Goal: Information Seeking & Learning: Learn about a topic

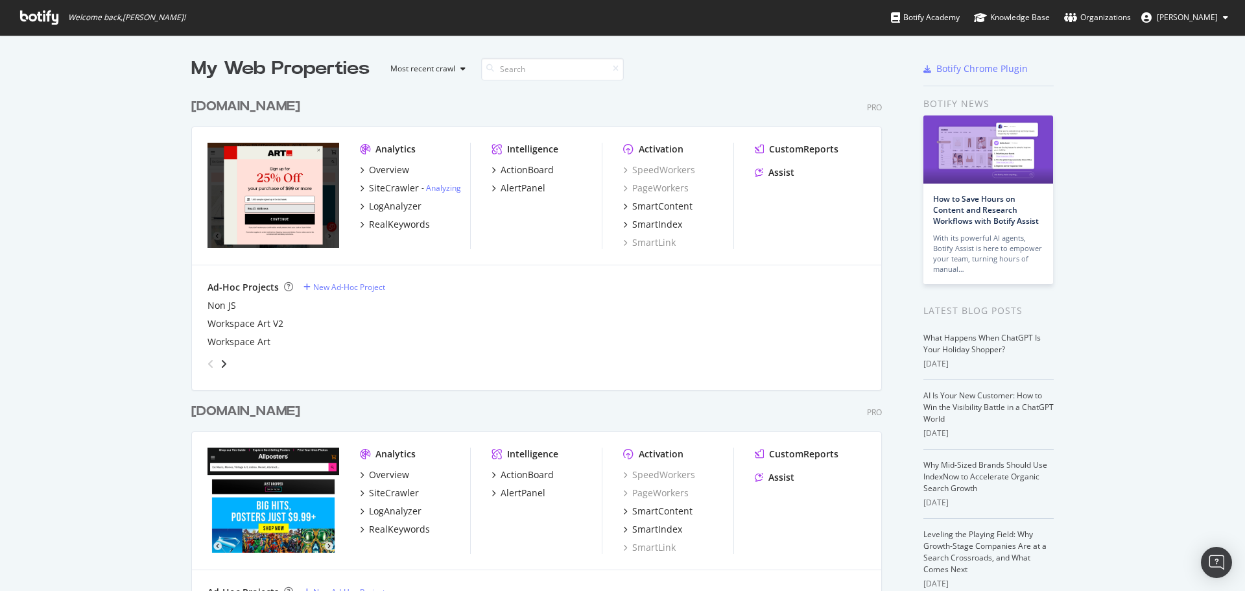
scroll to position [581, 1226]
click at [381, 205] on div "LogAnalyzer" at bounding box center [395, 206] width 53 height 13
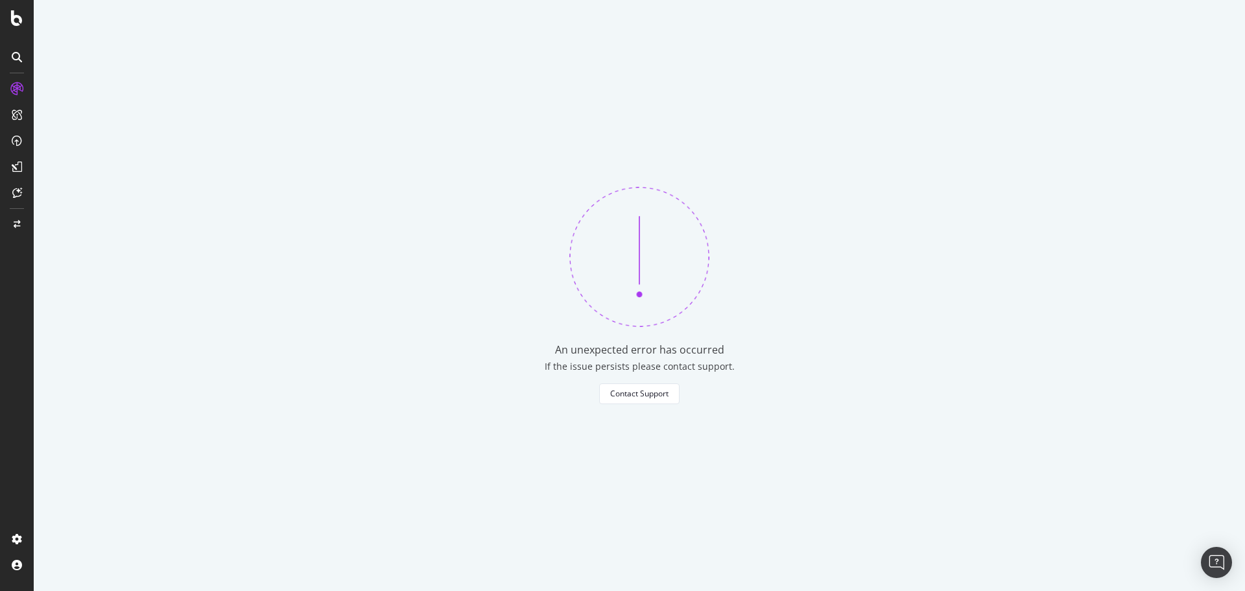
click at [15, 19] on icon at bounding box center [17, 18] width 12 height 16
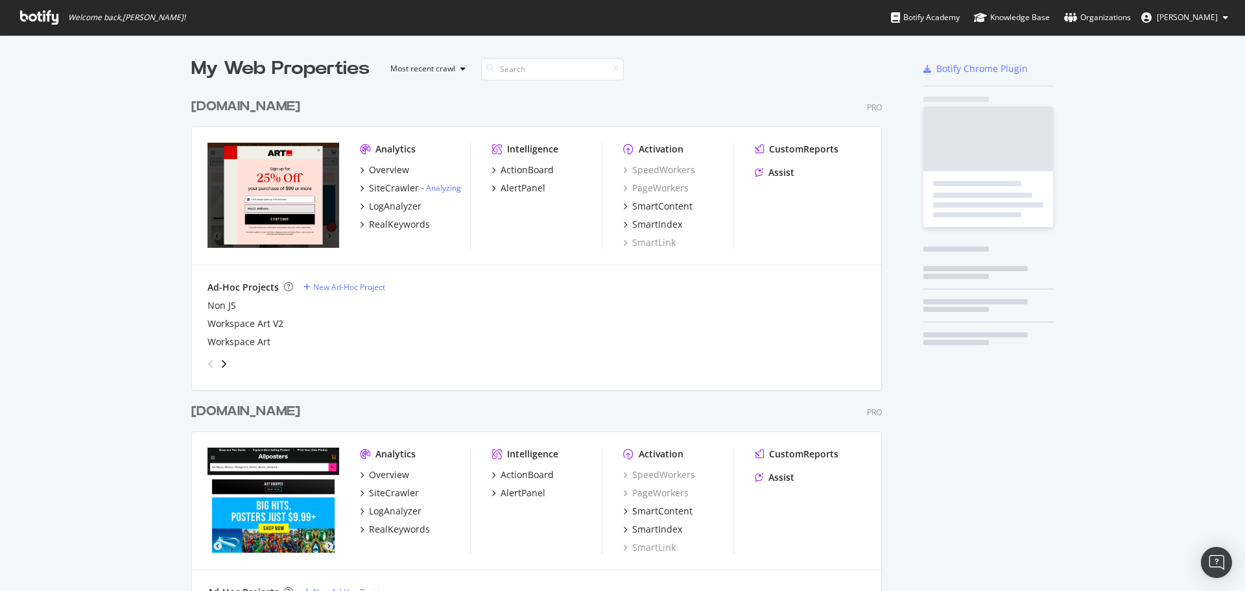
scroll to position [581, 1226]
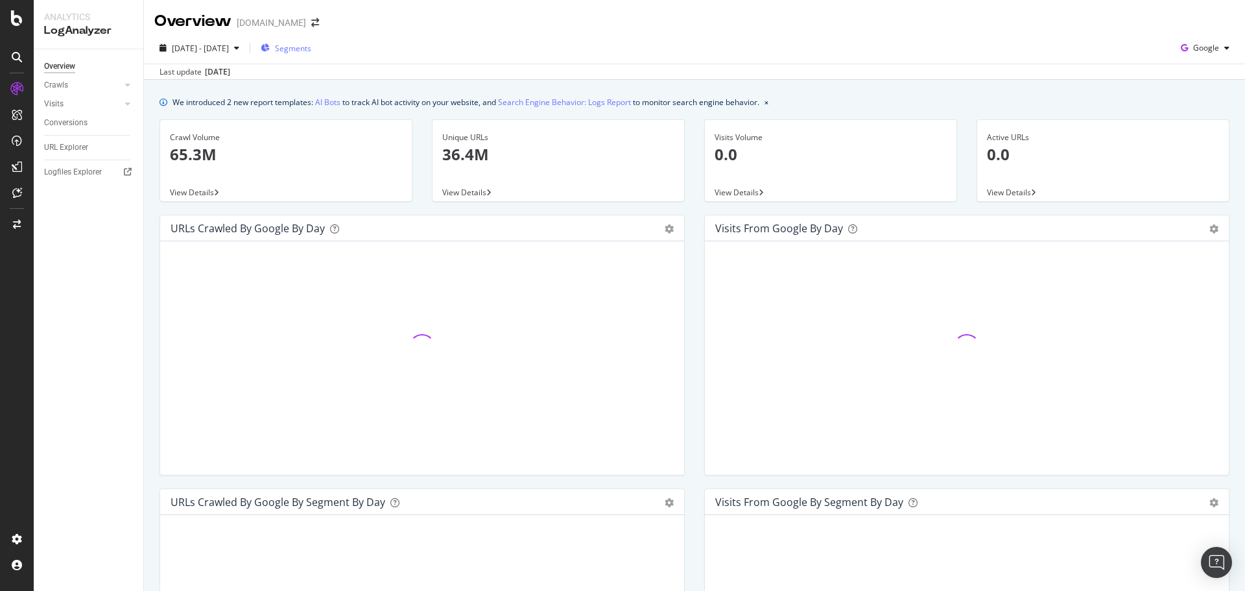
click at [311, 43] on span "Segments" at bounding box center [293, 48] width 36 height 11
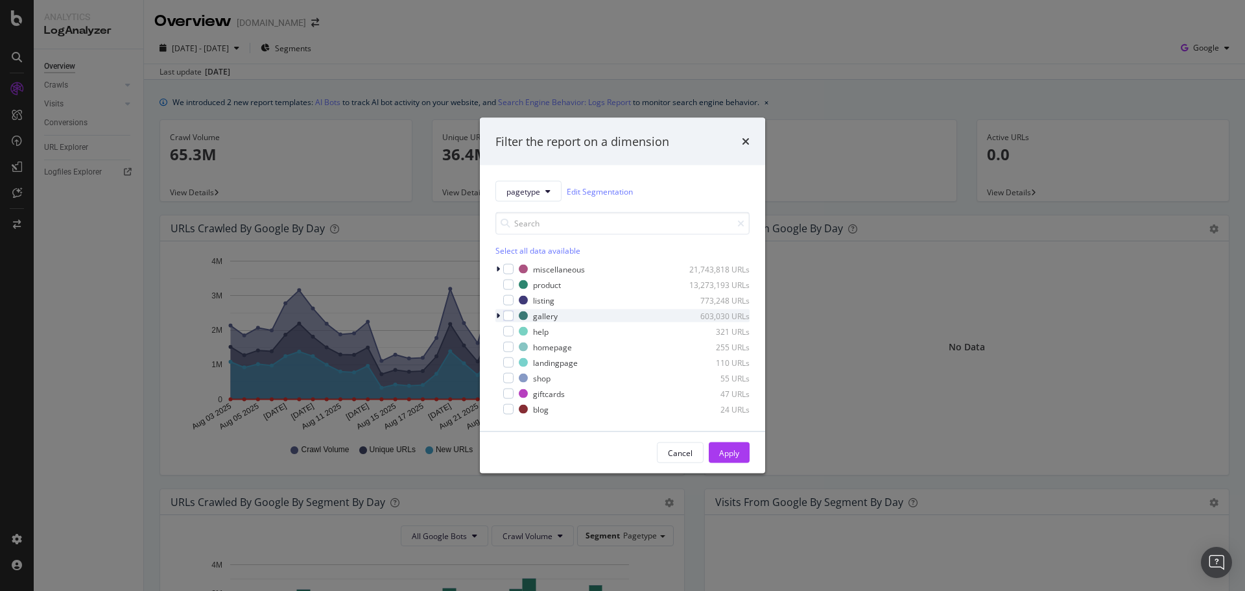
click at [498, 317] on icon "modal" at bounding box center [498, 316] width 4 height 8
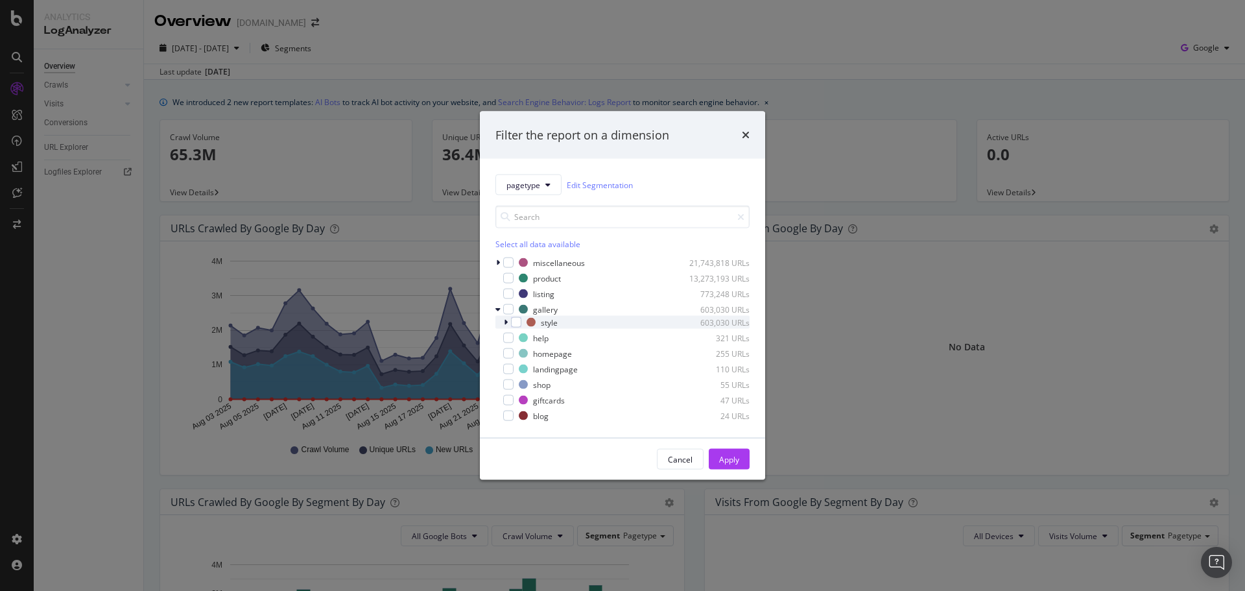
click at [505, 322] on icon "modal" at bounding box center [506, 322] width 4 height 8
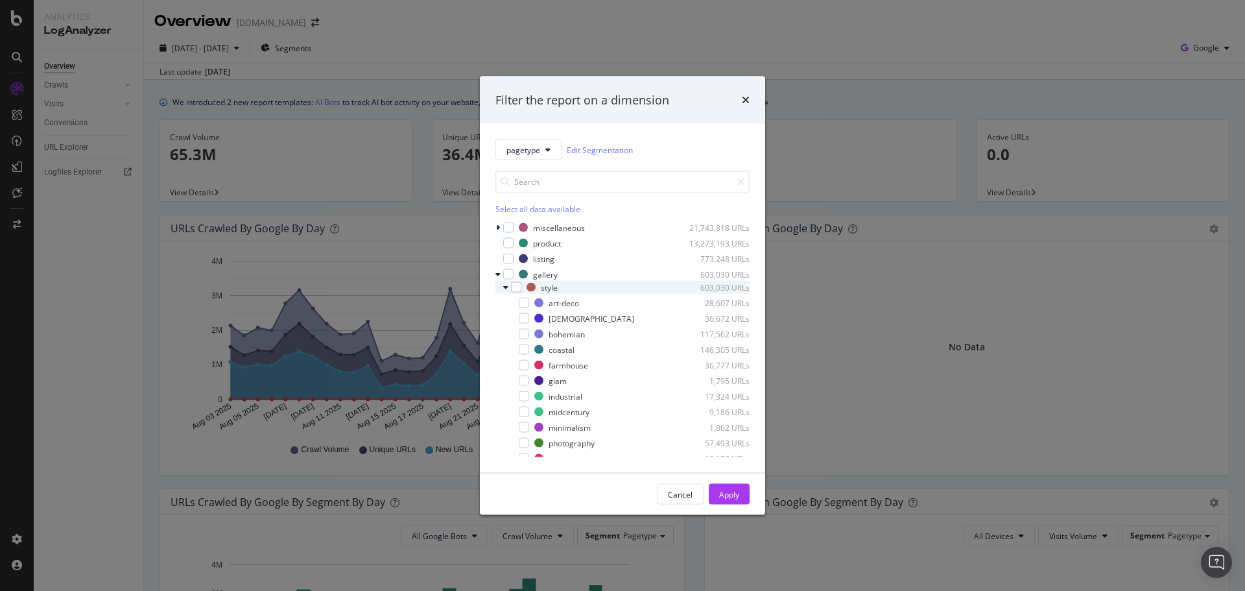
click at [506, 289] on icon "modal" at bounding box center [505, 287] width 5 height 8
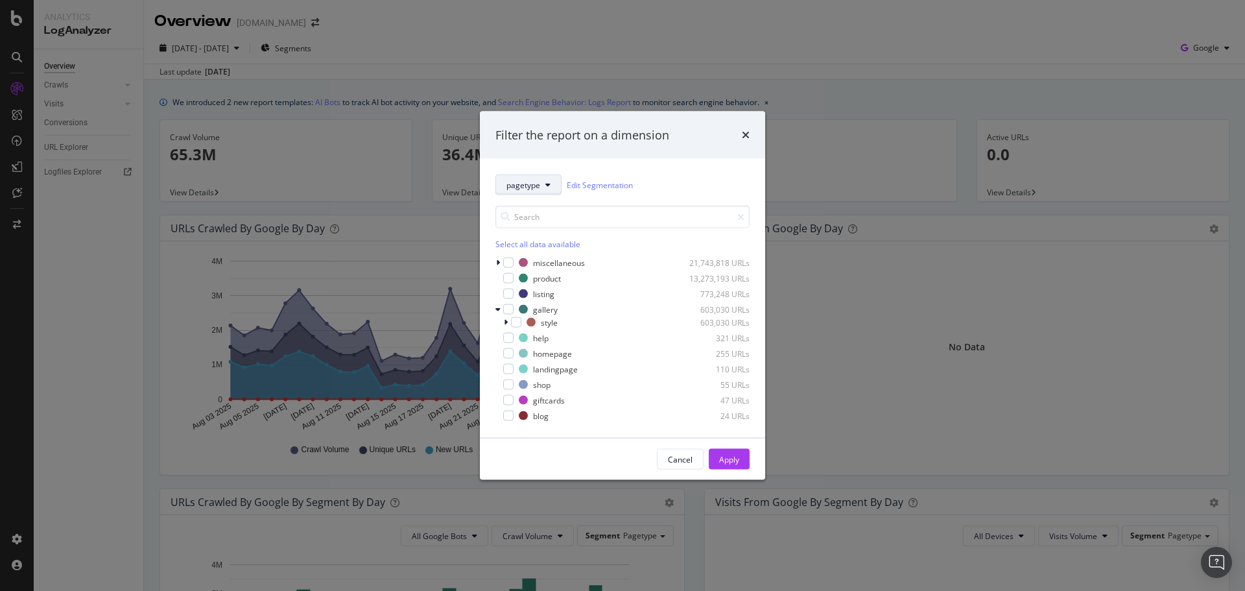
click at [536, 189] on span "pagetype" at bounding box center [524, 184] width 34 height 11
click at [661, 187] on div "pagetype Edit Segmentation" at bounding box center [623, 184] width 254 height 21
click at [499, 262] on icon "modal" at bounding box center [498, 263] width 4 height 8
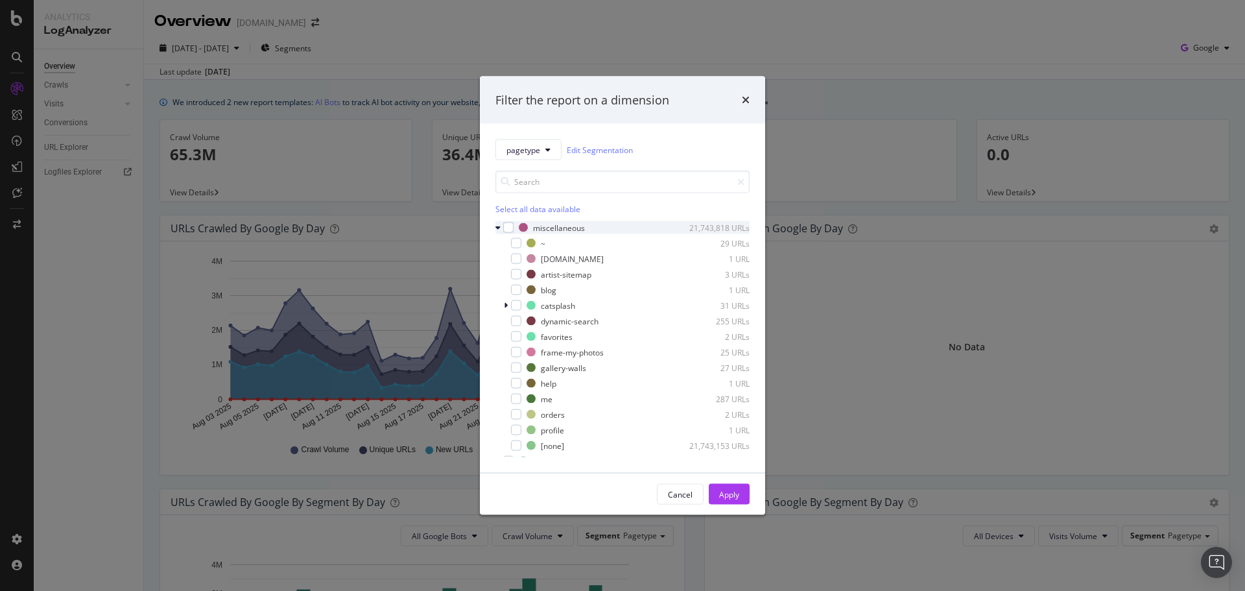
click at [499, 230] on icon "modal" at bounding box center [498, 228] width 5 height 8
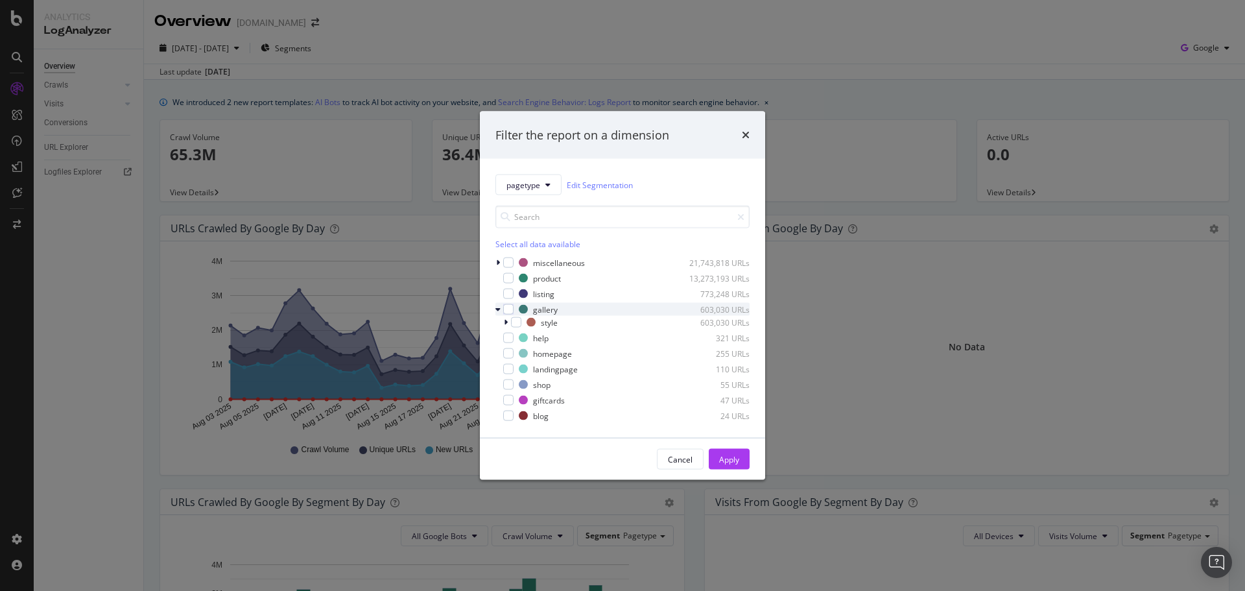
click at [499, 313] on div "modal" at bounding box center [500, 309] width 8 height 13
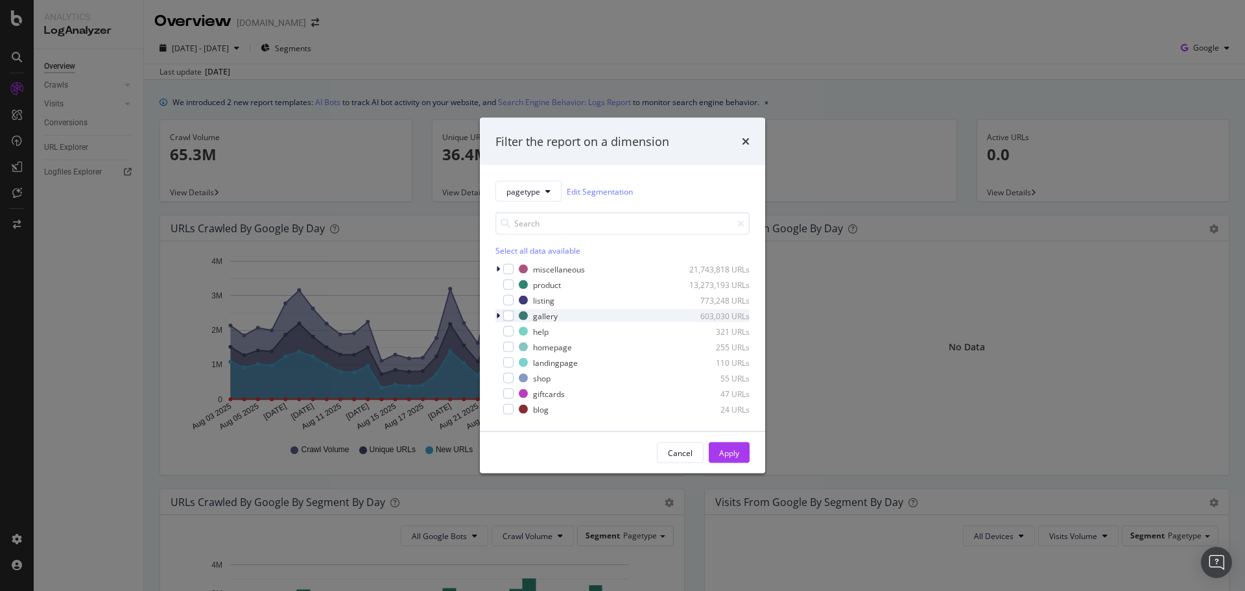
click at [499, 313] on icon "modal" at bounding box center [498, 316] width 4 height 8
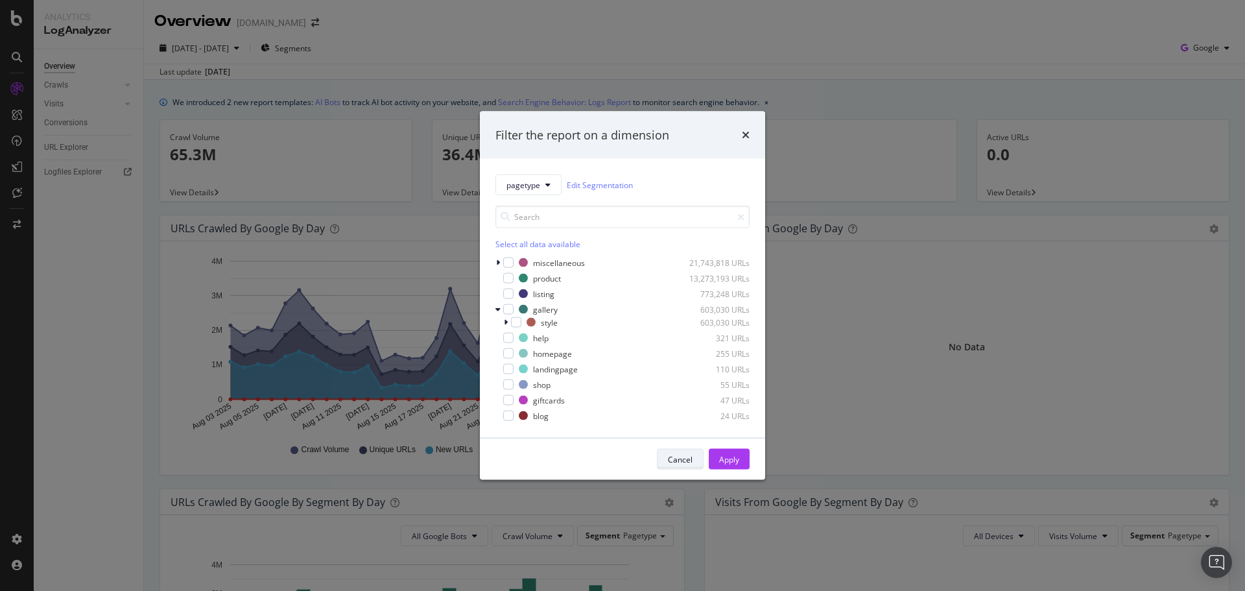
click at [691, 456] on div "Cancel" at bounding box center [680, 458] width 25 height 11
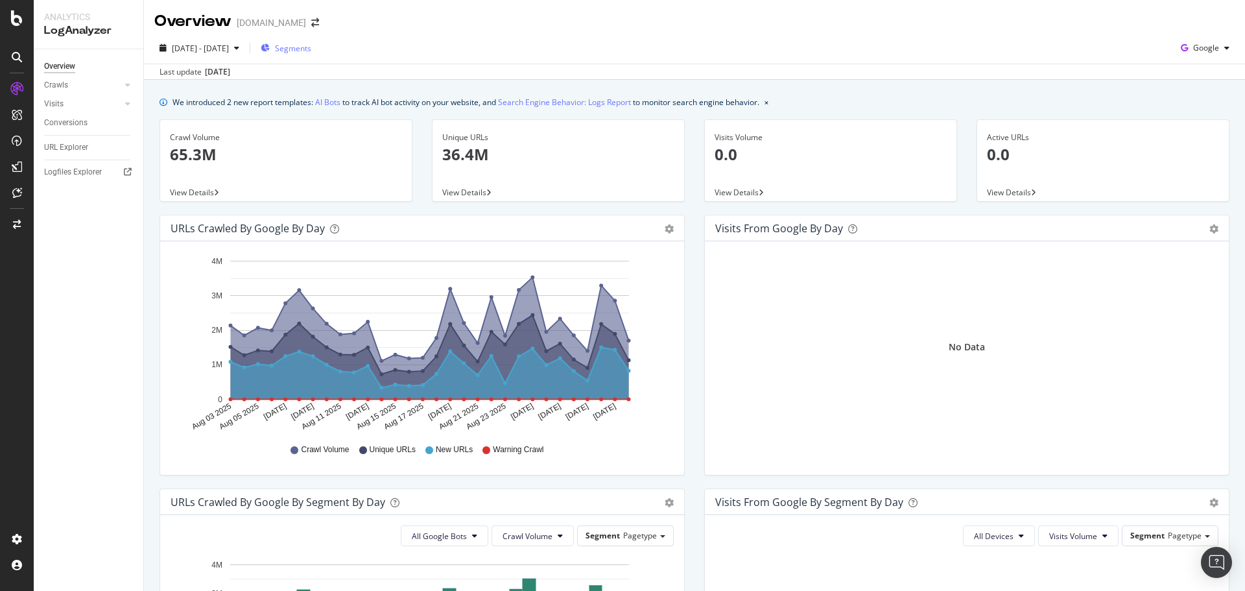
click at [311, 47] on span "Segments" at bounding box center [293, 48] width 36 height 11
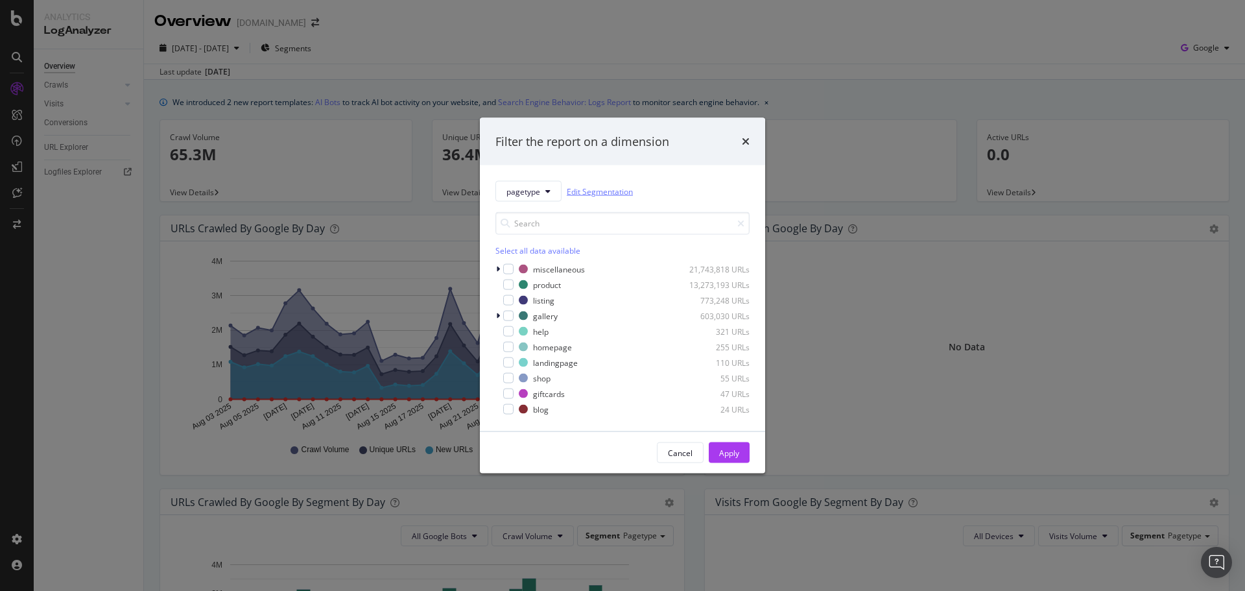
click at [618, 193] on link "Edit Segmentation" at bounding box center [600, 191] width 66 height 14
click at [497, 317] on icon "modal" at bounding box center [498, 316] width 4 height 8
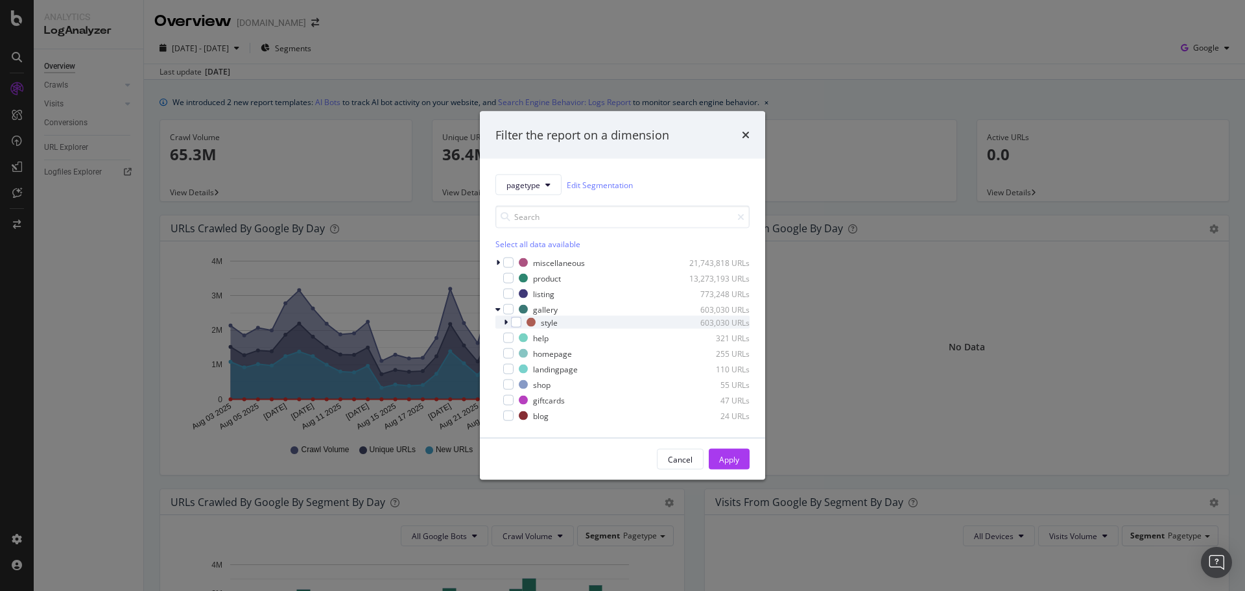
click at [504, 325] on icon "modal" at bounding box center [506, 322] width 4 height 8
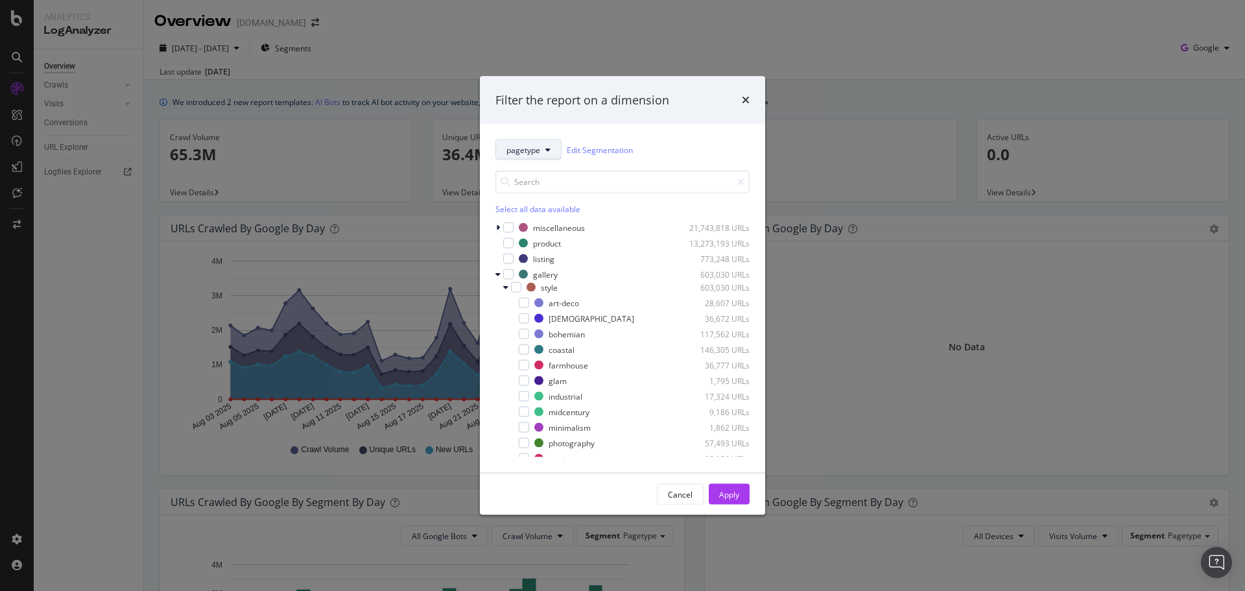
click at [535, 143] on button "pagetype" at bounding box center [529, 149] width 66 height 21
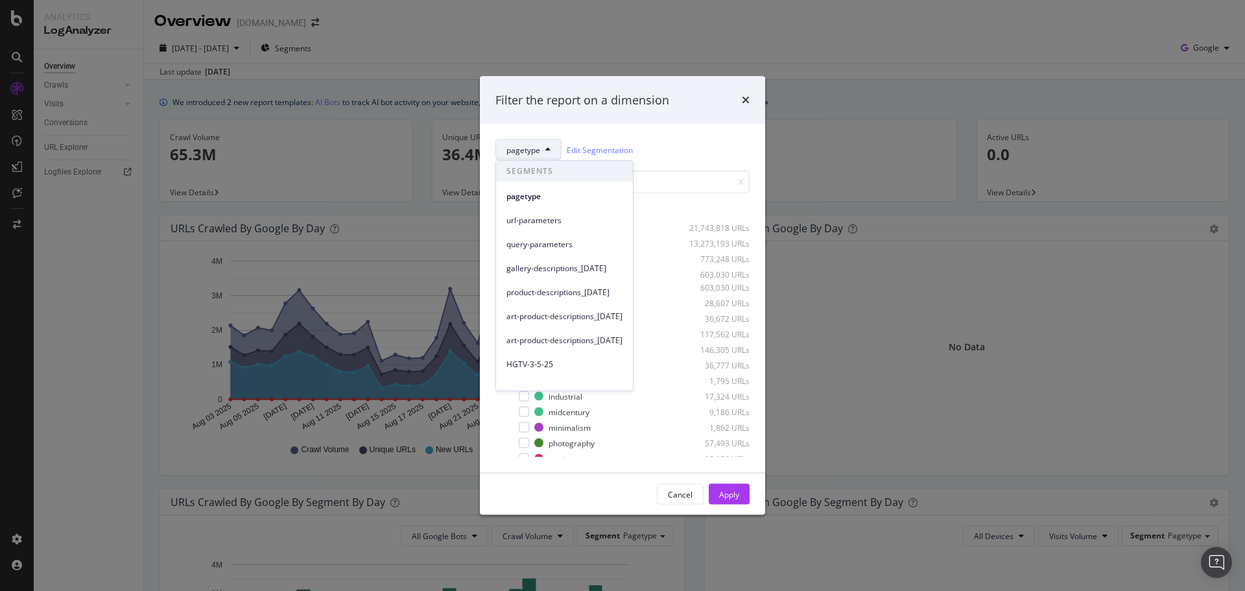
click at [721, 145] on div "pagetype Edit Segmentation" at bounding box center [623, 149] width 254 height 21
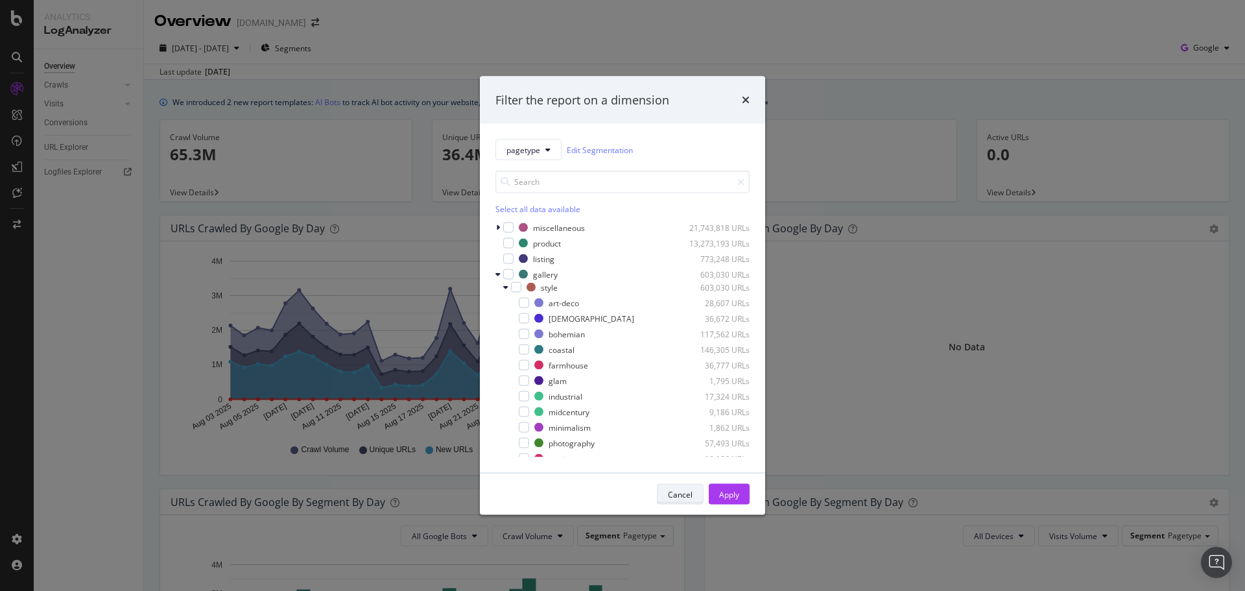
click at [686, 488] on div "Cancel" at bounding box center [680, 493] width 25 height 11
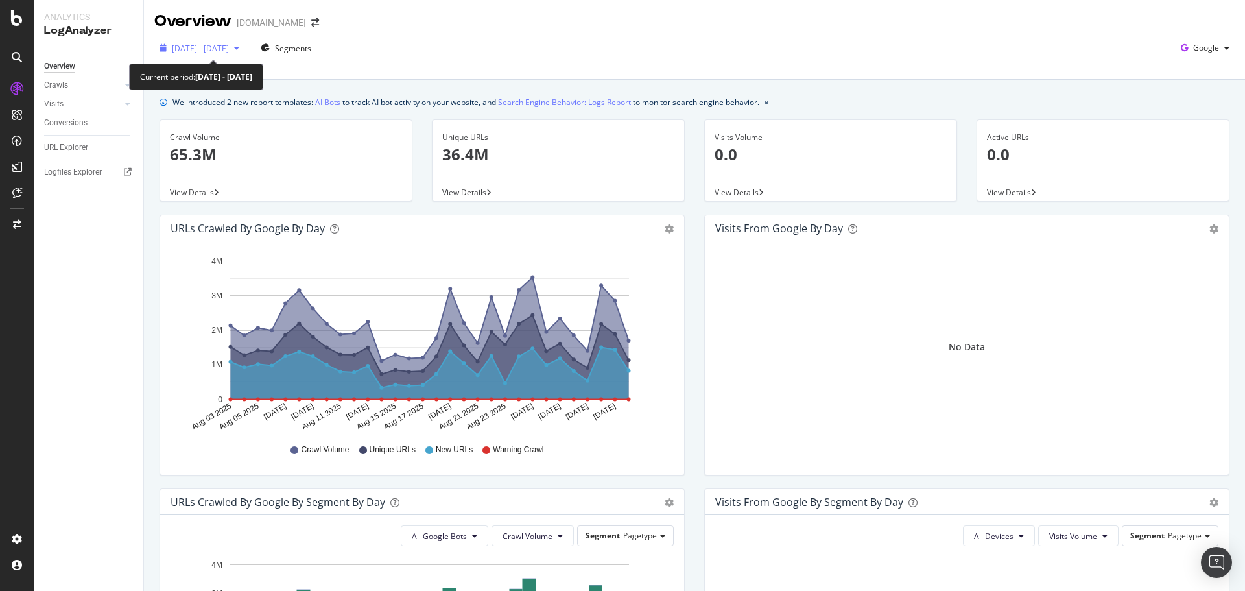
click at [229, 49] on span "2025 Aug. 3rd - Sep. 1st" at bounding box center [200, 48] width 57 height 11
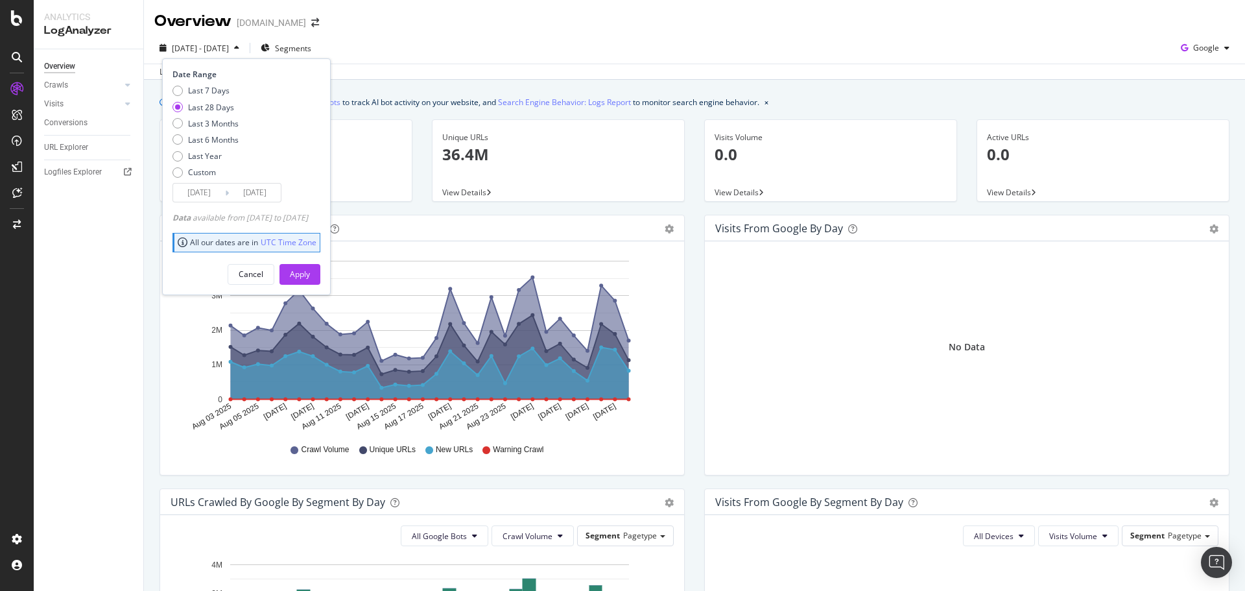
click at [213, 192] on input "2025/08/05" at bounding box center [199, 193] width 52 height 18
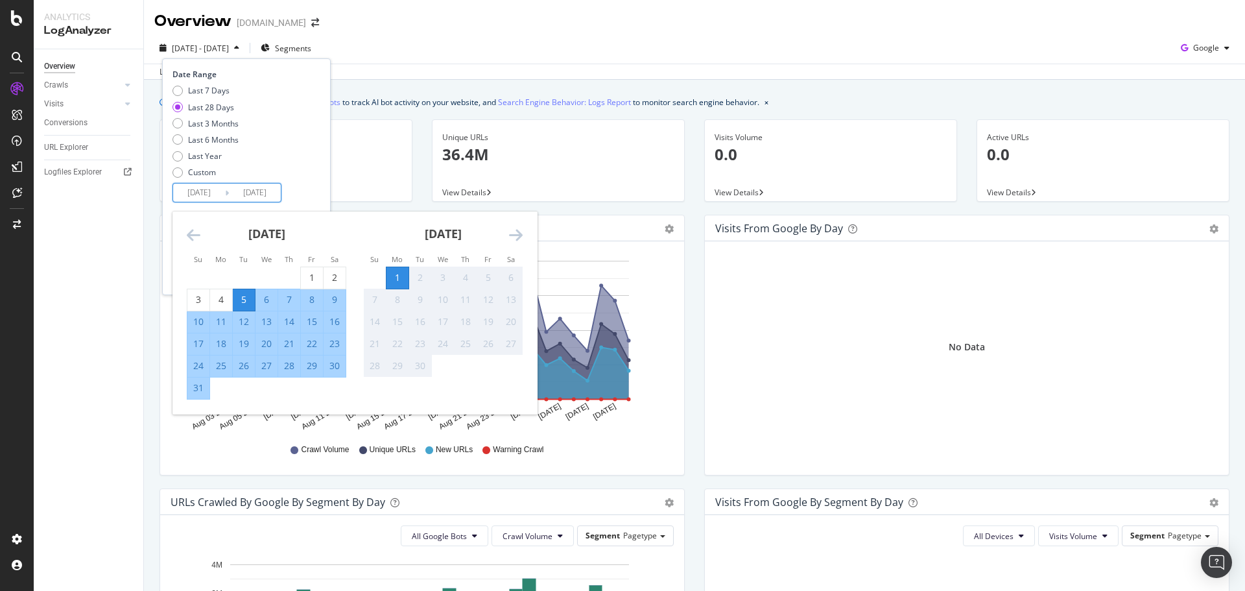
click at [268, 327] on div "13" at bounding box center [267, 321] width 22 height 13
type input "2025/08/13"
click at [309, 135] on div "Last 7 Days Last 28 Days Last 3 Months Last 6 Months Last Year Custom" at bounding box center [245, 134] width 145 height 98
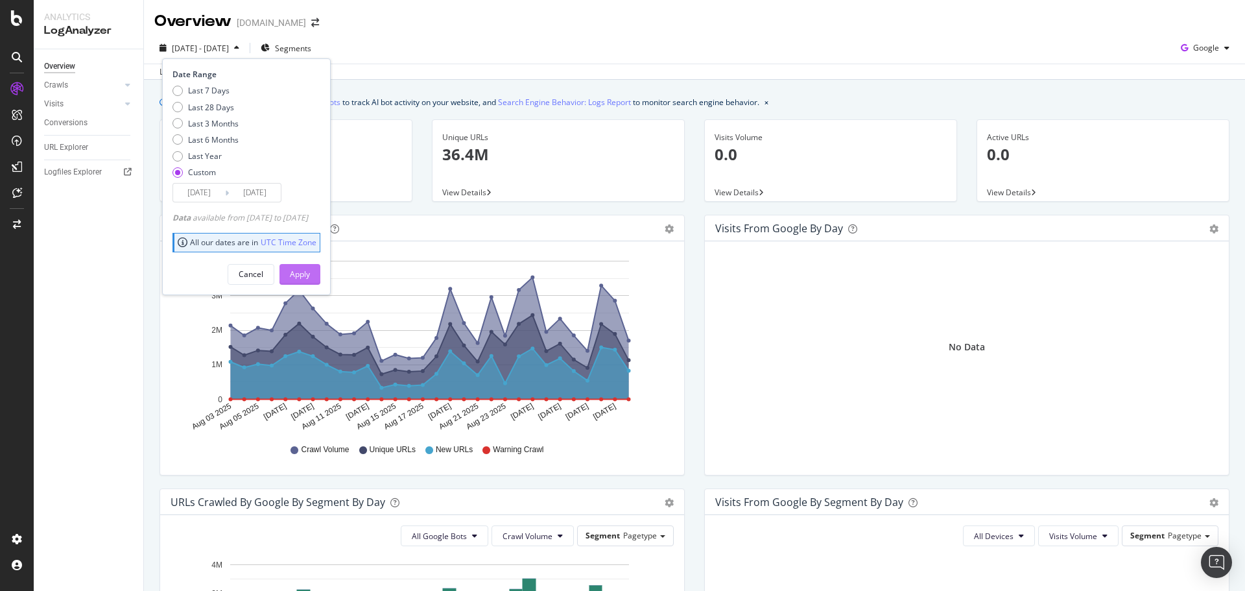
click at [310, 276] on div "Apply" at bounding box center [300, 274] width 20 height 11
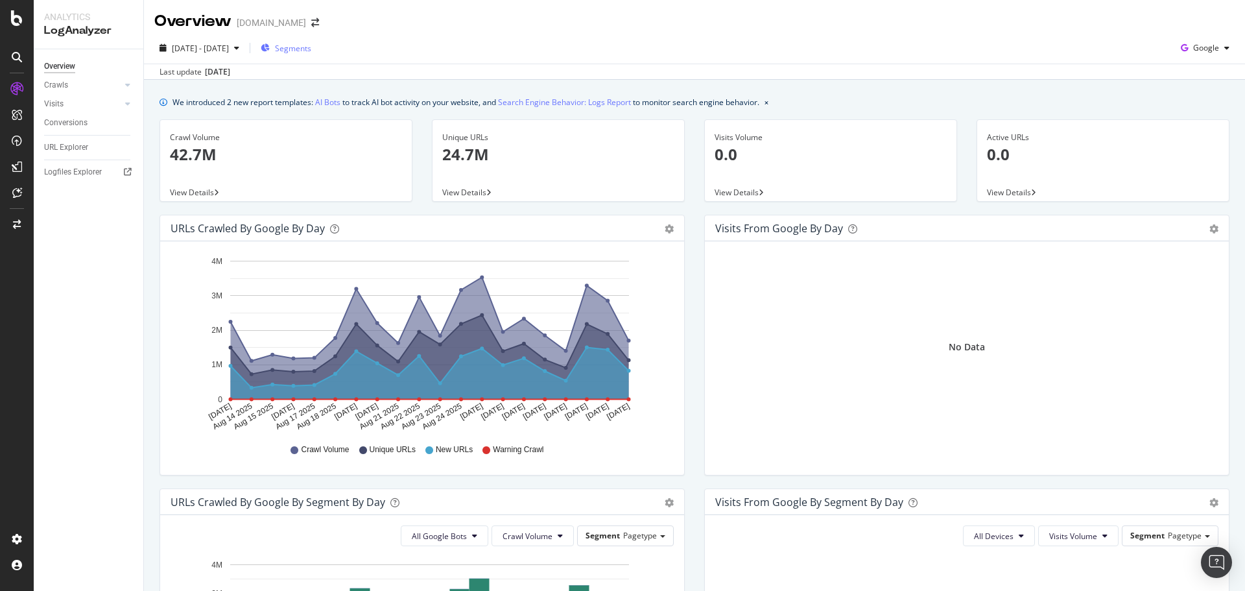
click at [311, 45] on span "Segments" at bounding box center [293, 48] width 36 height 11
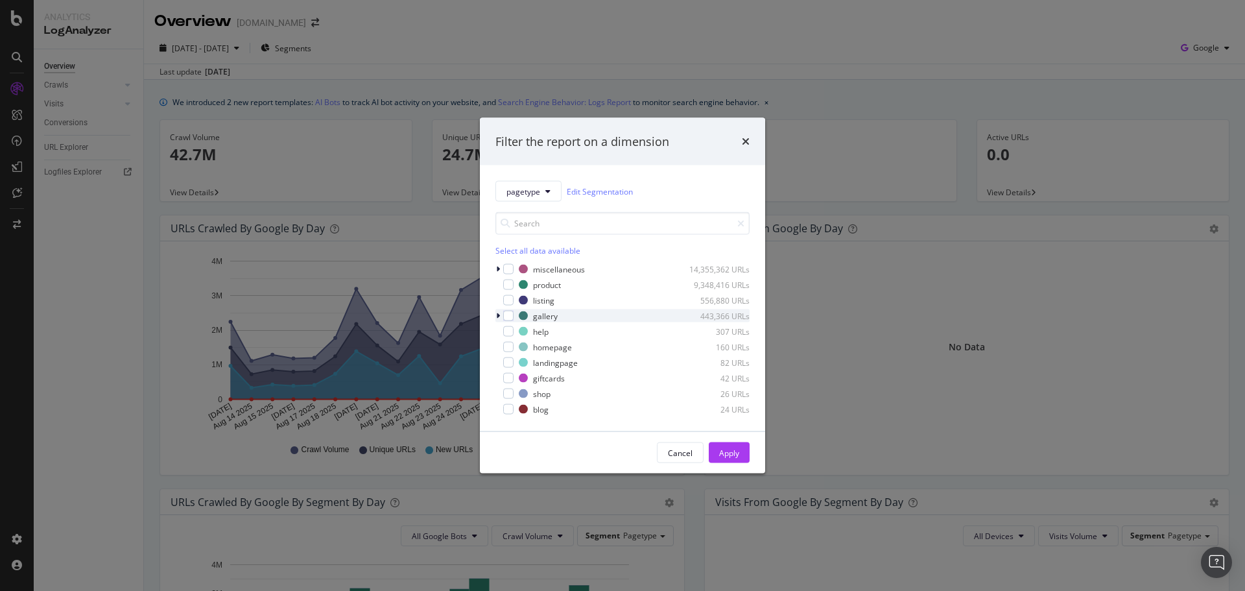
click at [498, 317] on icon "modal" at bounding box center [498, 316] width 4 height 8
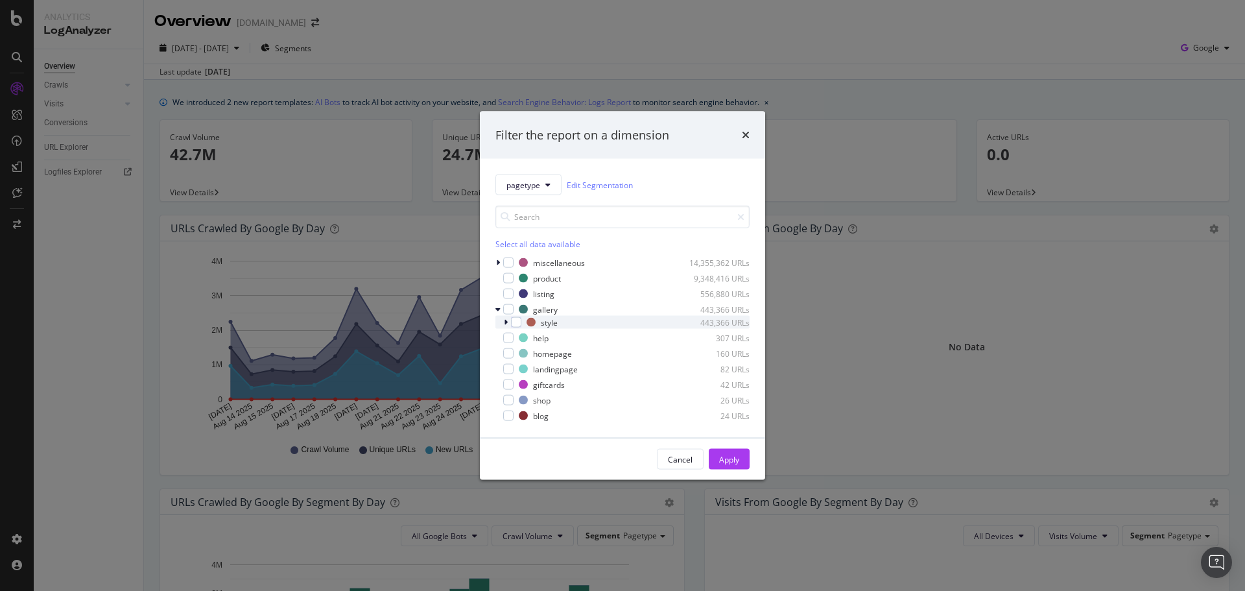
click at [504, 324] on icon "modal" at bounding box center [506, 322] width 4 height 8
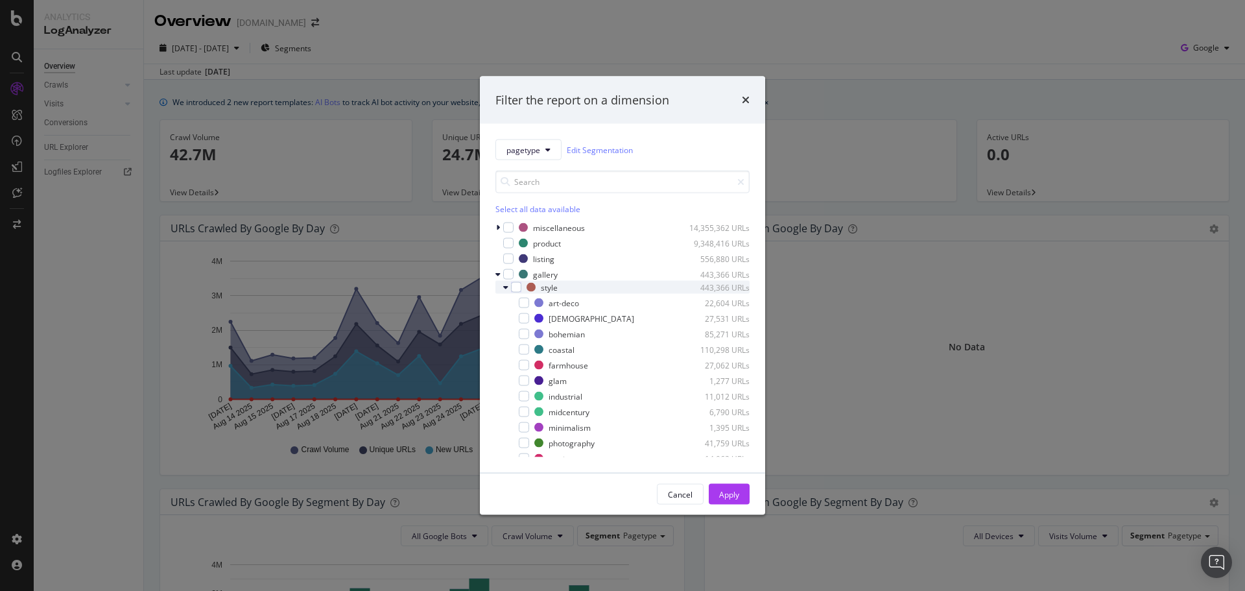
click at [508, 286] on icon "modal" at bounding box center [505, 287] width 5 height 8
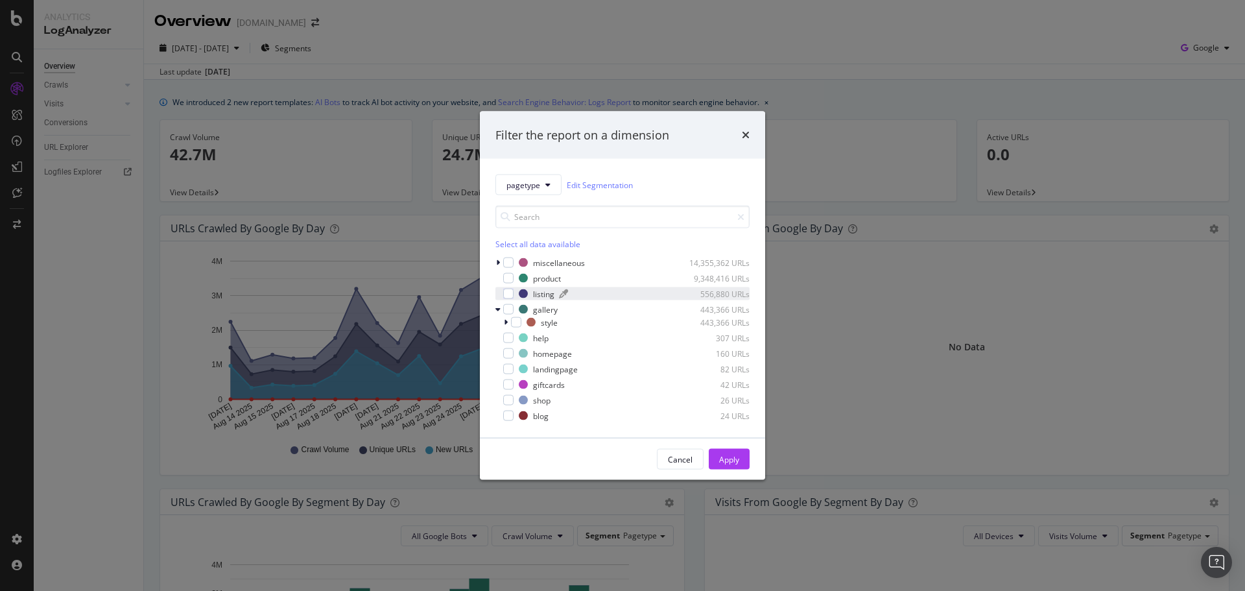
click at [541, 293] on div "listing" at bounding box center [543, 293] width 21 height 11
click at [739, 452] on button "Apply" at bounding box center [729, 459] width 41 height 21
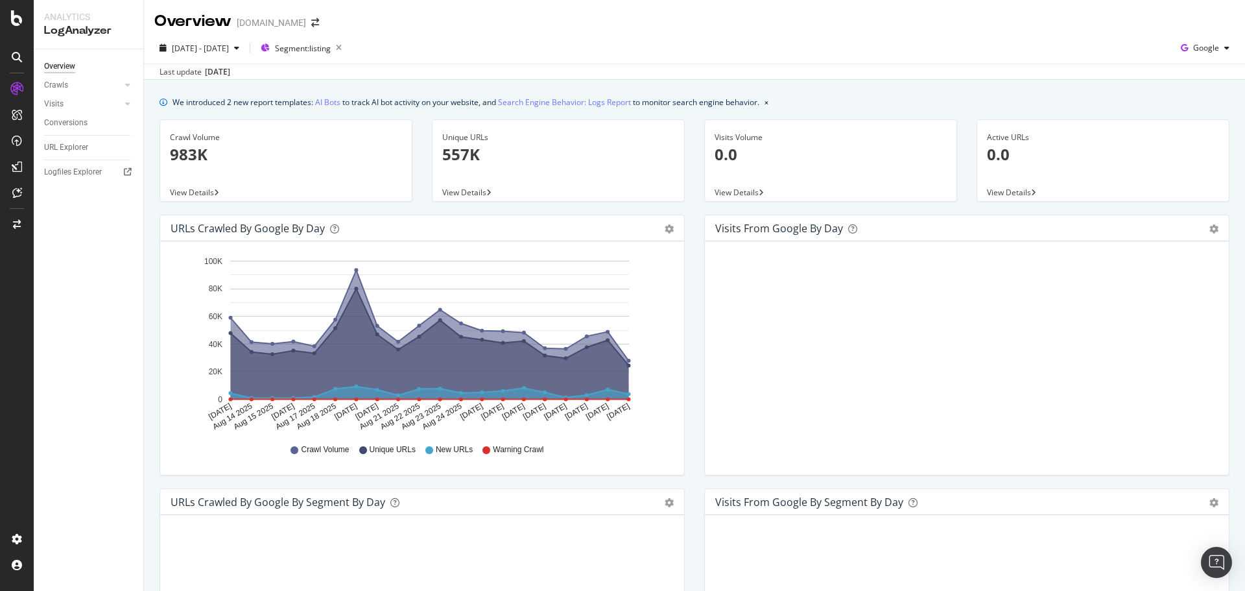
click at [469, 190] on span "View Details" at bounding box center [464, 192] width 44 height 11
click at [337, 42] on div "Segment: listing" at bounding box center [304, 48] width 86 height 18
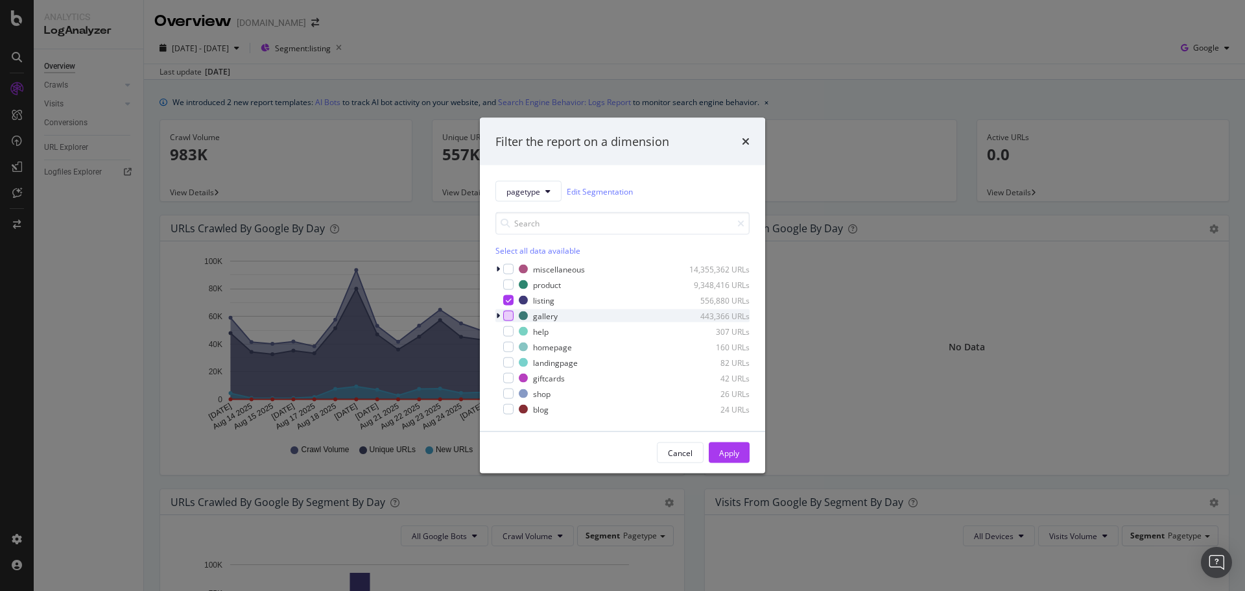
click at [510, 314] on div "modal" at bounding box center [508, 316] width 10 height 10
click at [509, 297] on icon "modal" at bounding box center [509, 300] width 6 height 6
click at [736, 449] on div "Apply" at bounding box center [729, 452] width 20 height 11
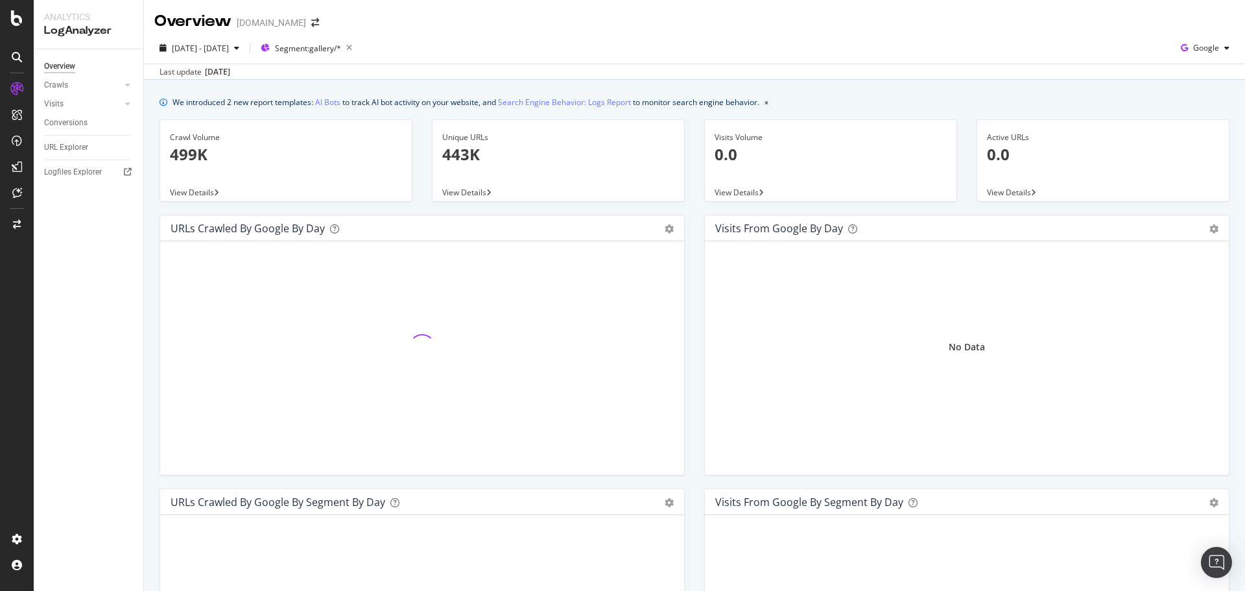
click at [463, 158] on p "443K" at bounding box center [558, 154] width 232 height 22
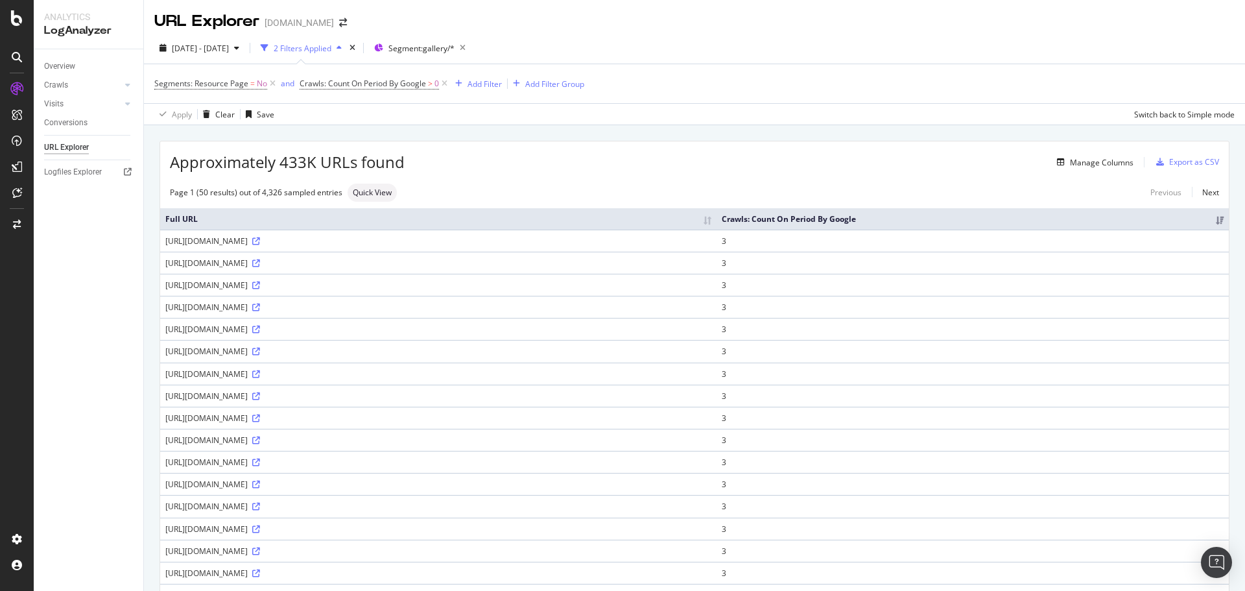
click at [342, 52] on icon "button" at bounding box center [339, 48] width 5 height 8
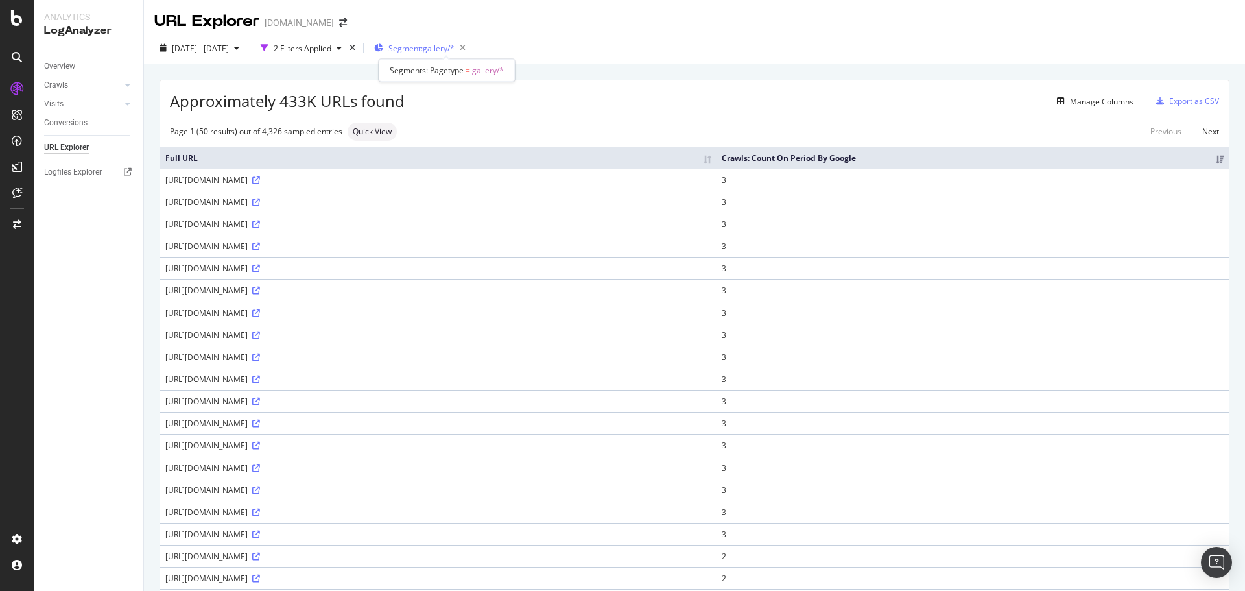
click at [441, 45] on span "Segment: gallery/*" at bounding box center [422, 48] width 66 height 11
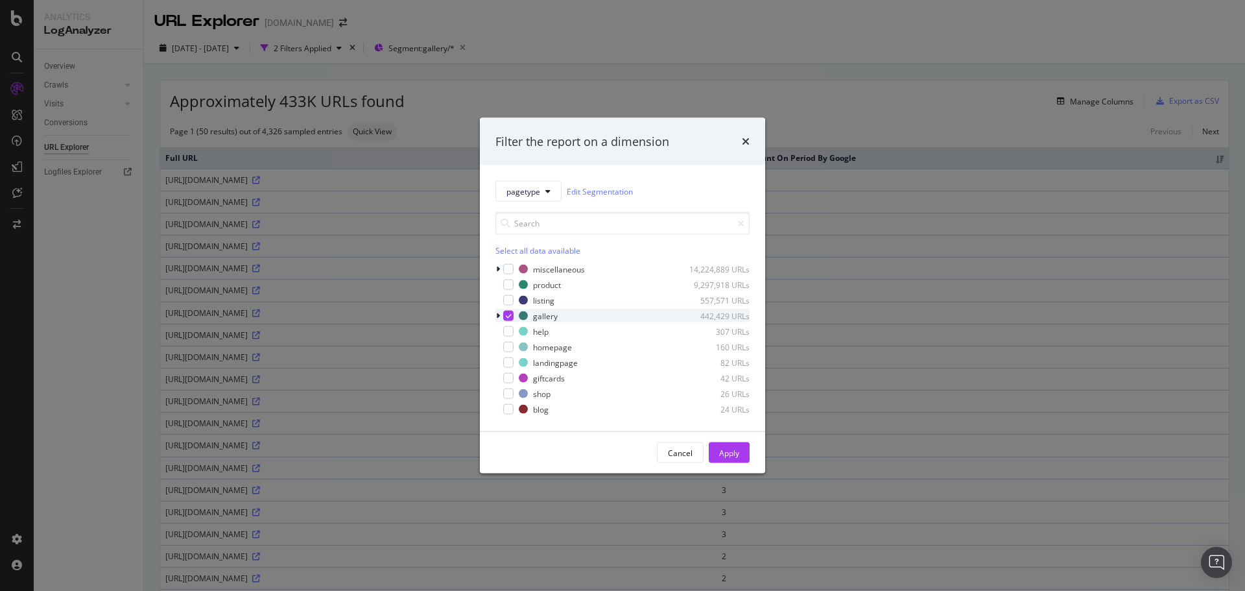
click at [498, 315] on icon "modal" at bounding box center [498, 316] width 4 height 8
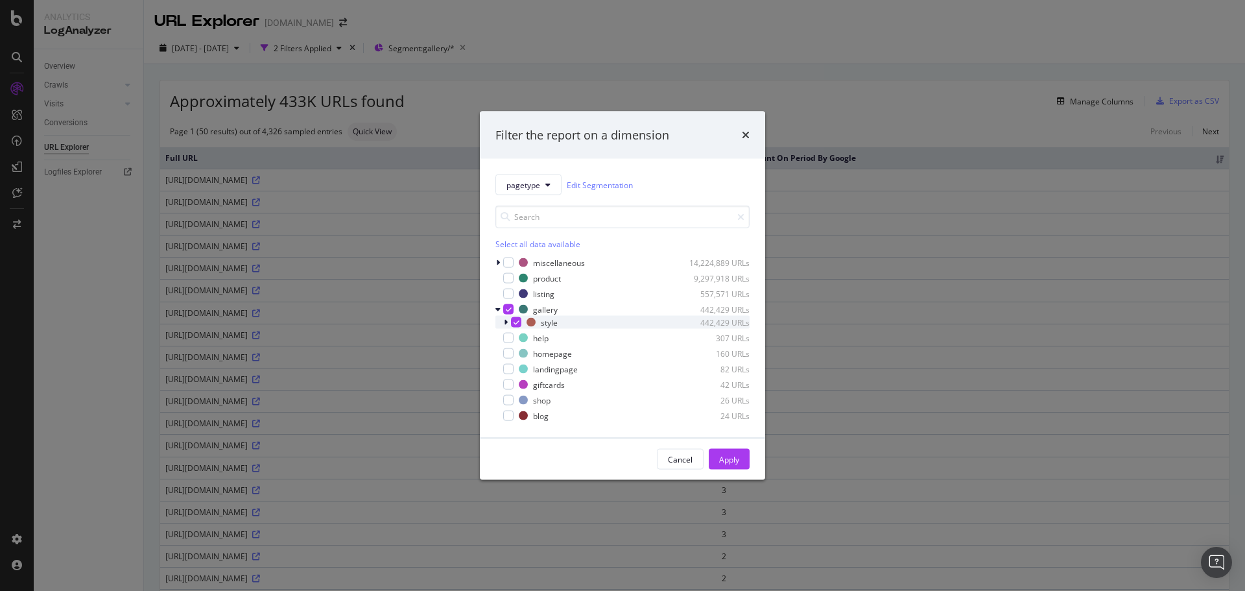
click at [506, 322] on icon "modal" at bounding box center [506, 322] width 4 height 8
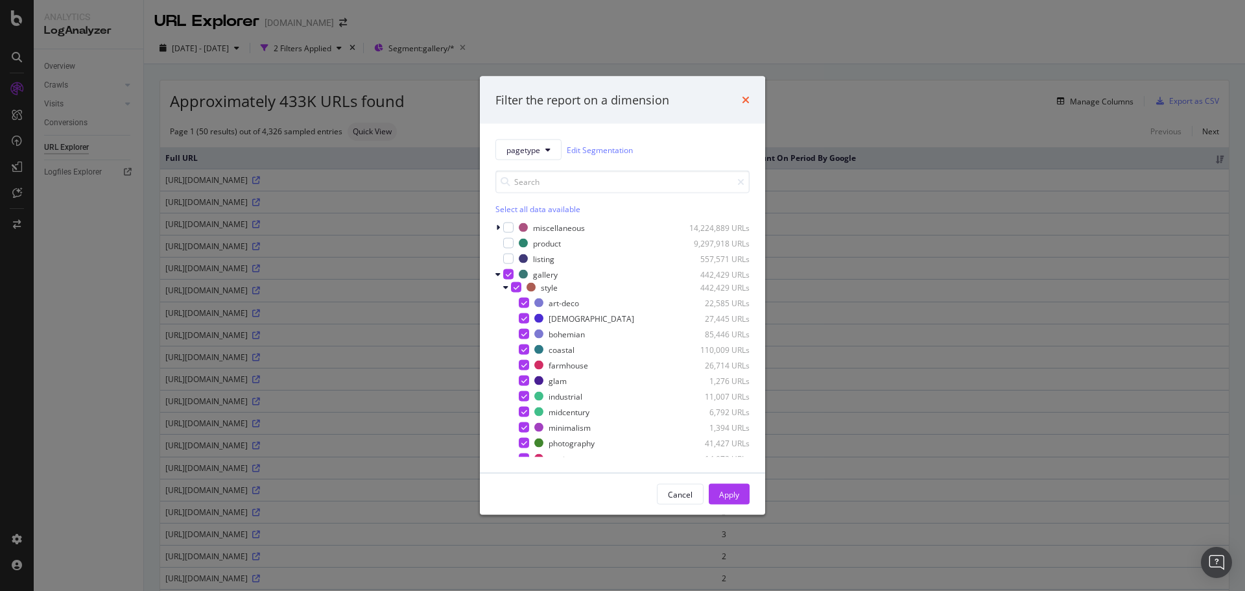
click at [747, 99] on icon "times" at bounding box center [746, 100] width 8 height 10
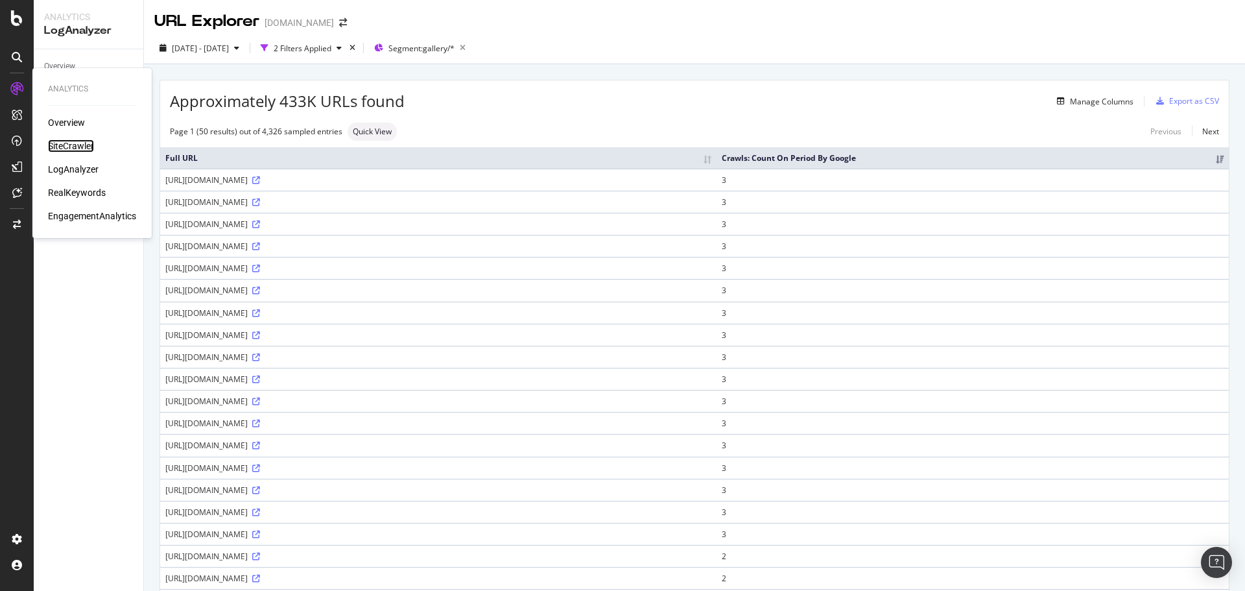
click at [66, 144] on div "SiteCrawler" at bounding box center [71, 145] width 46 height 13
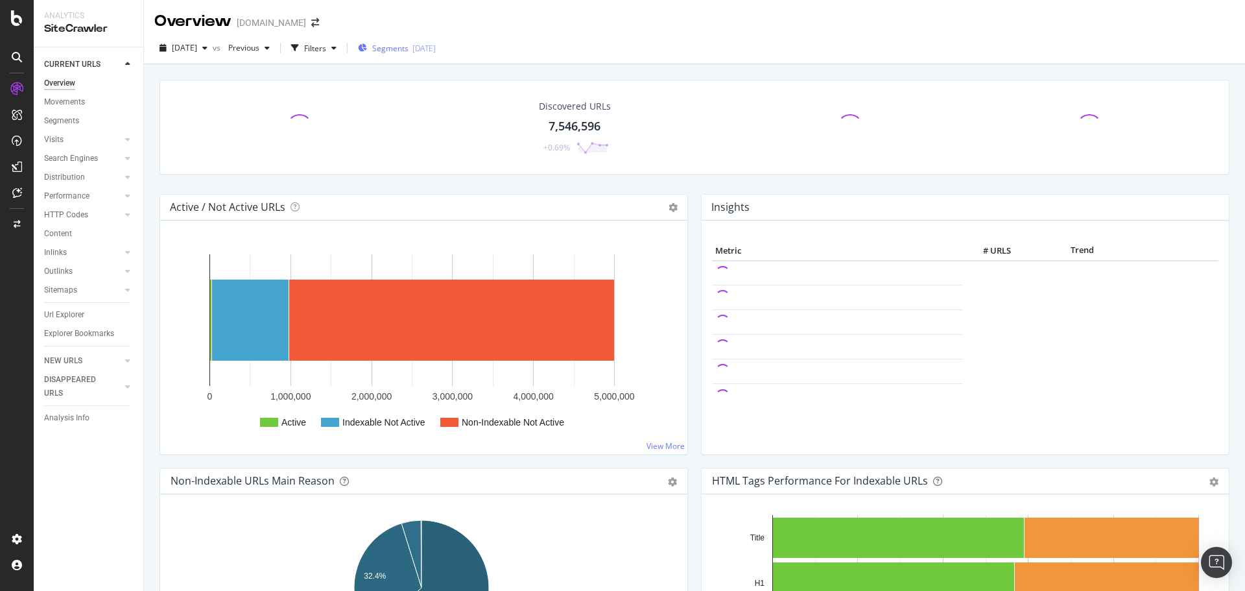
click at [436, 49] on div "2025-08-27" at bounding box center [424, 48] width 23 height 11
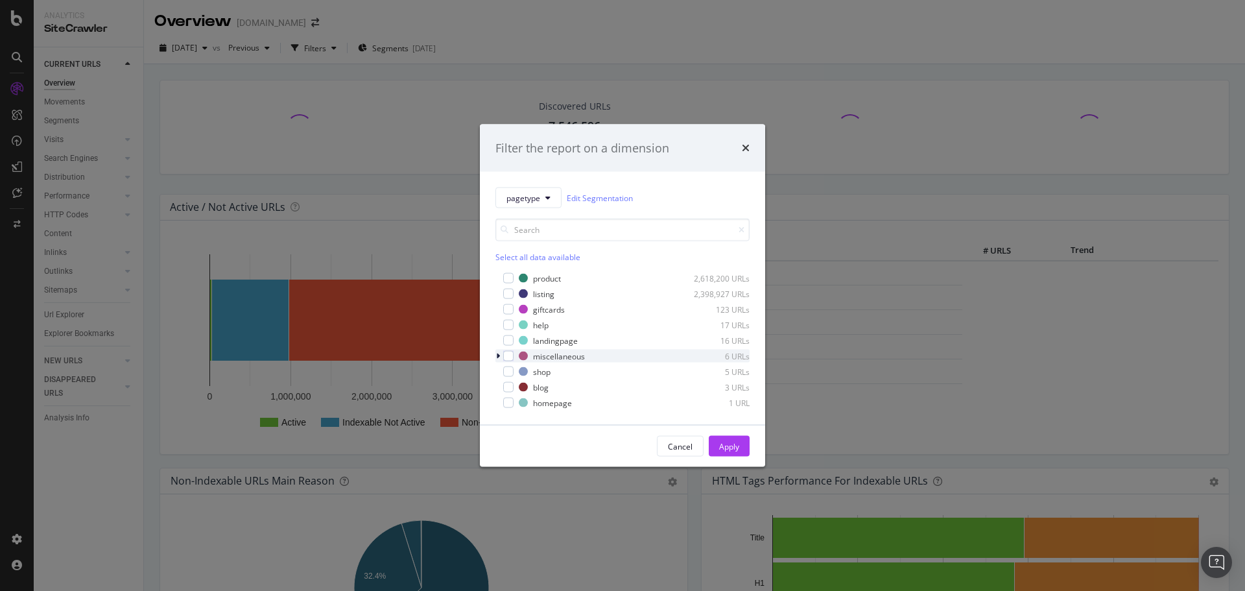
click at [499, 358] on icon "modal" at bounding box center [498, 356] width 4 height 8
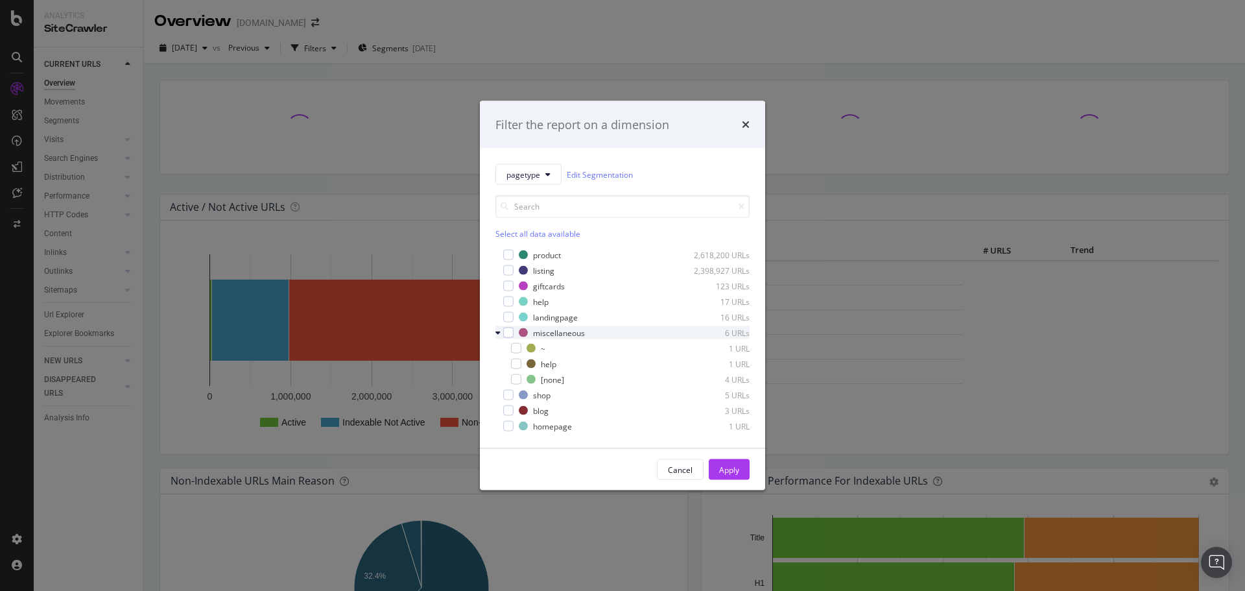
click at [497, 331] on icon "modal" at bounding box center [498, 333] width 5 height 8
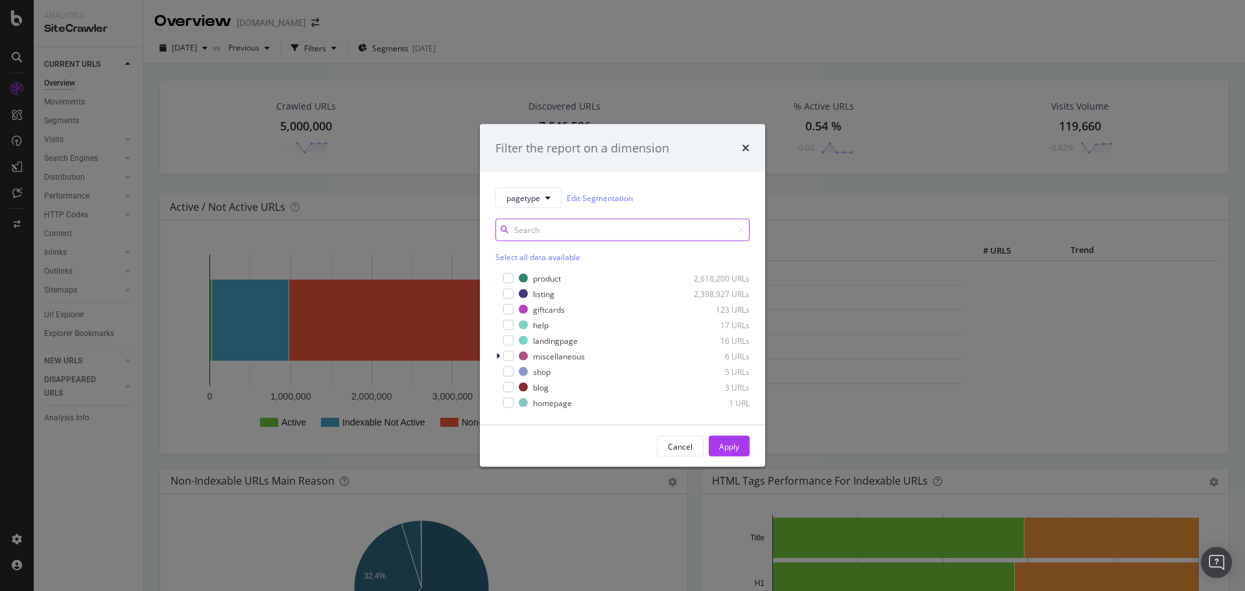
click at [617, 231] on input "modal" at bounding box center [623, 230] width 254 height 23
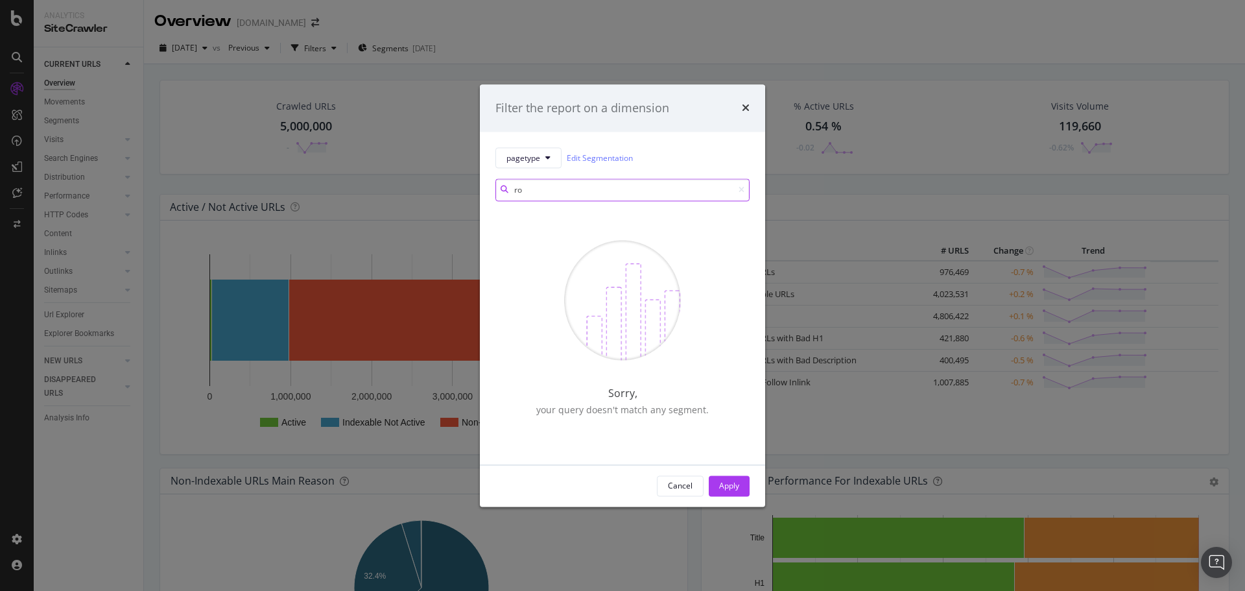
type input "r"
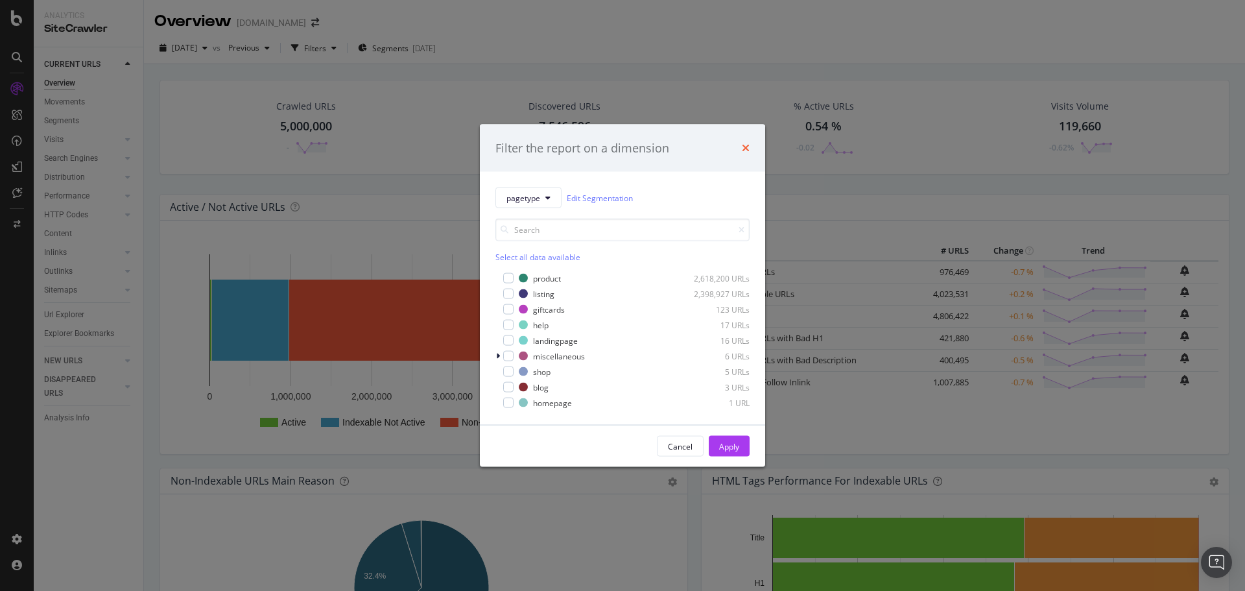
click at [743, 147] on icon "times" at bounding box center [746, 148] width 8 height 10
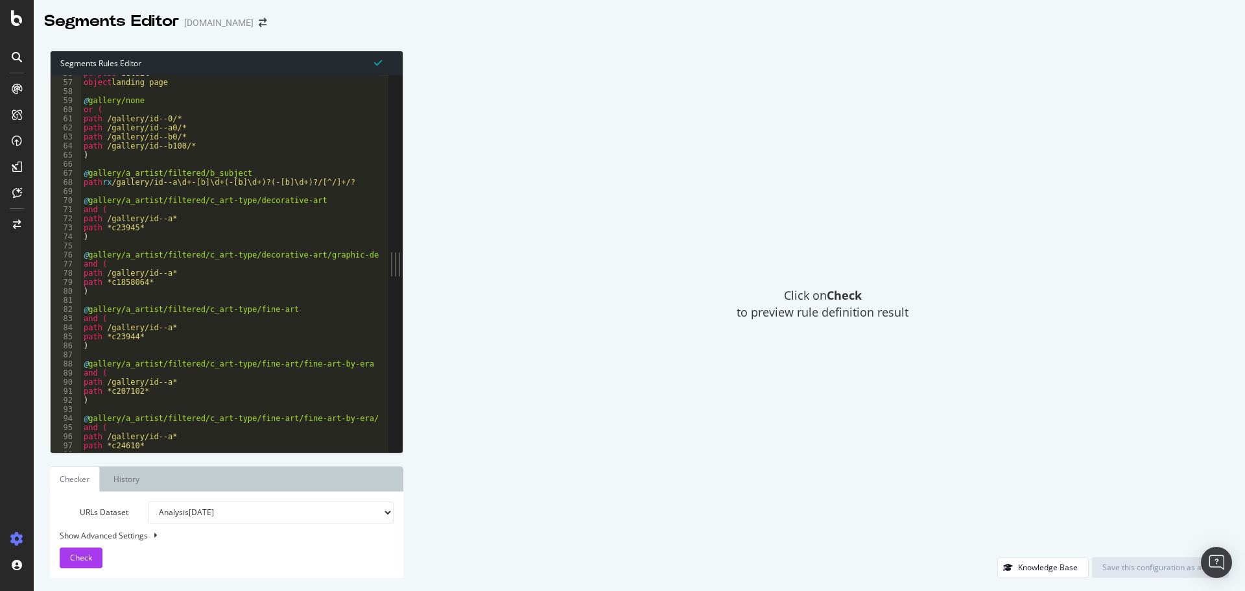
scroll to position [272, 0]
type textarea "path /gallery/id--a*"
click at [84, 270] on div "purpose detail object landing page @ gallery/none or ( path /gallery/id--0/* pa…" at bounding box center [445, 261] width 728 height 385
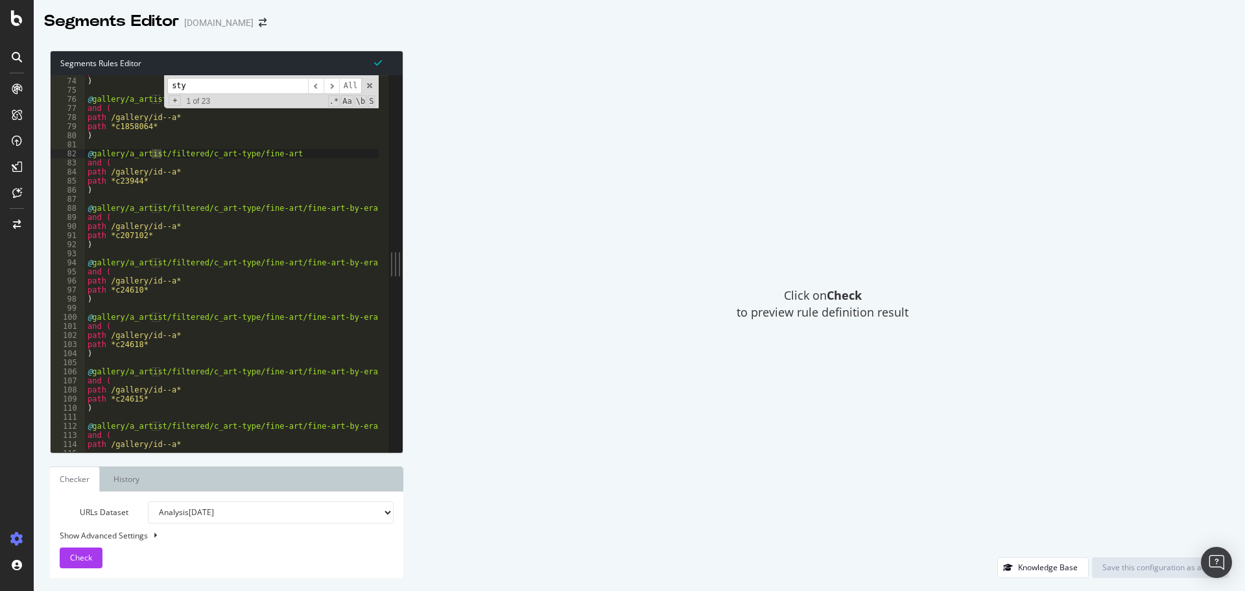
scroll to position [2085, 0]
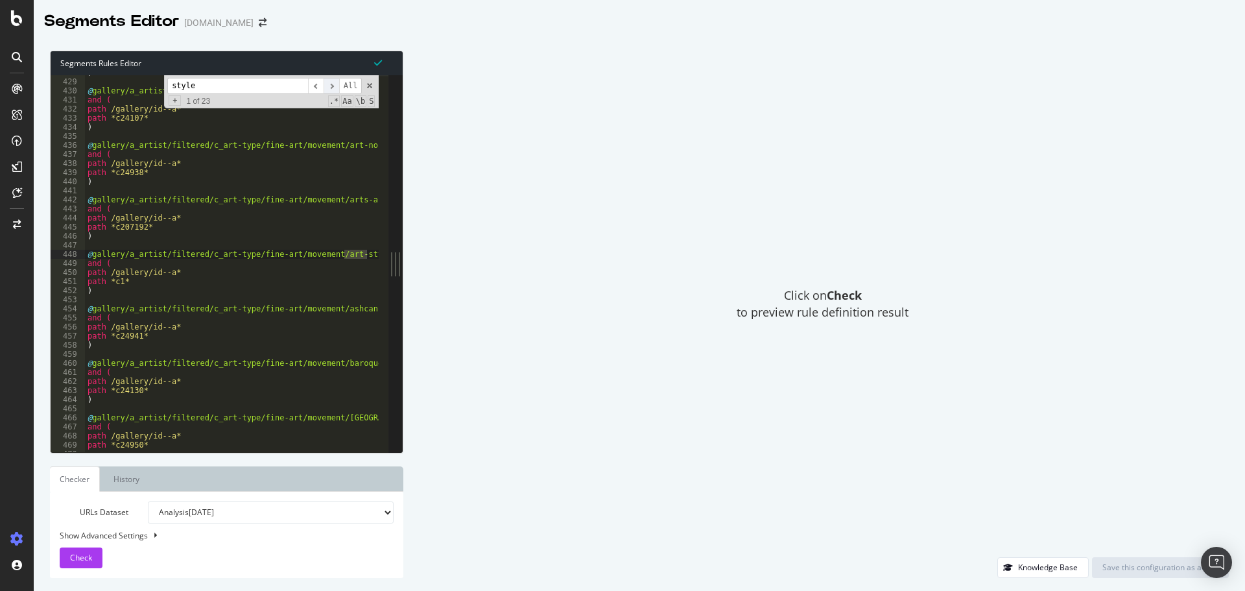
type input "style"
click at [336, 89] on span "​" at bounding box center [332, 86] width 16 height 16
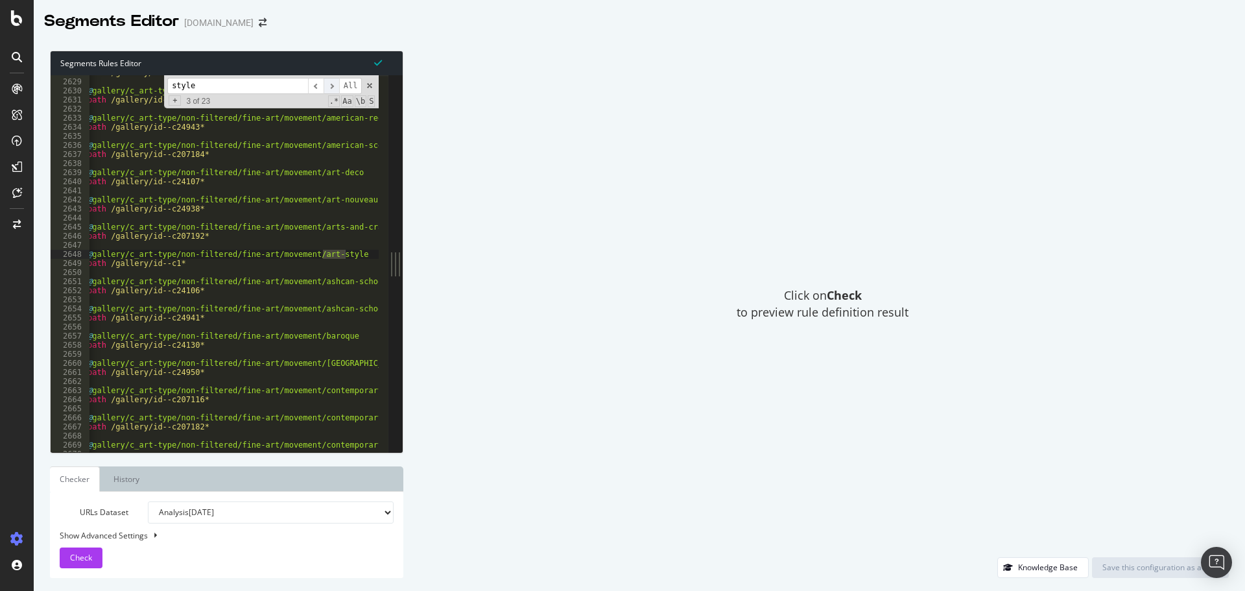
scroll to position [12804, 0]
click at [336, 89] on span "​" at bounding box center [332, 86] width 16 height 16
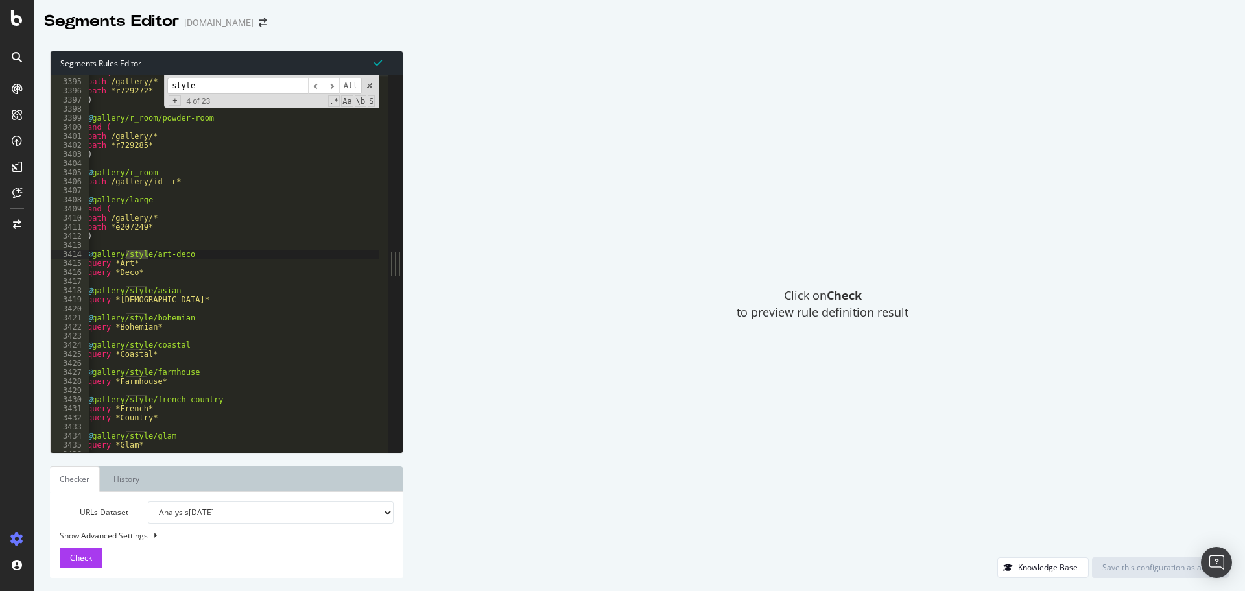
scroll to position [0, 0]
click at [130, 267] on div "and ( path /gallery/* path *r729272* ) @ gallery/r_room/powder-room and ( path …" at bounding box center [453, 260] width 728 height 385
drag, startPoint x: 99, startPoint y: 357, endPoint x: 152, endPoint y: 357, distance: 53.2
click at [152, 357] on div "and ( path /gallery/* path *r729272* ) @ gallery/r_room/powder-room and ( path …" at bounding box center [453, 260] width 728 height 385
click at [331, 88] on span "​" at bounding box center [332, 86] width 16 height 16
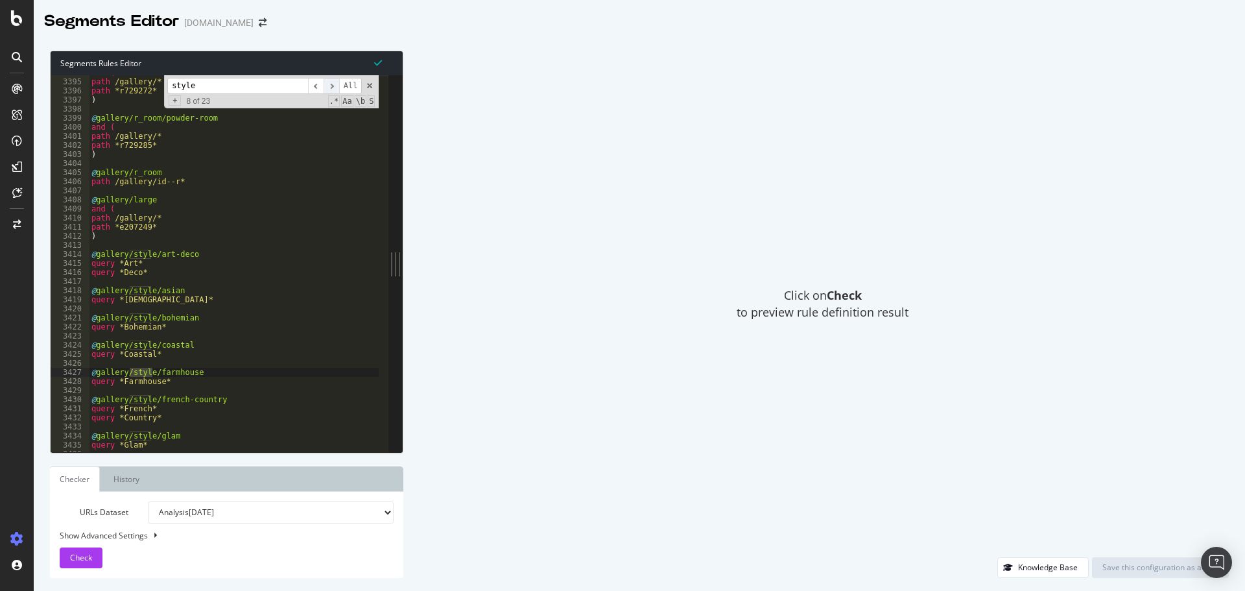
click at [331, 88] on span "​" at bounding box center [332, 86] width 16 height 16
click at [332, 88] on span "​" at bounding box center [332, 86] width 16 height 16
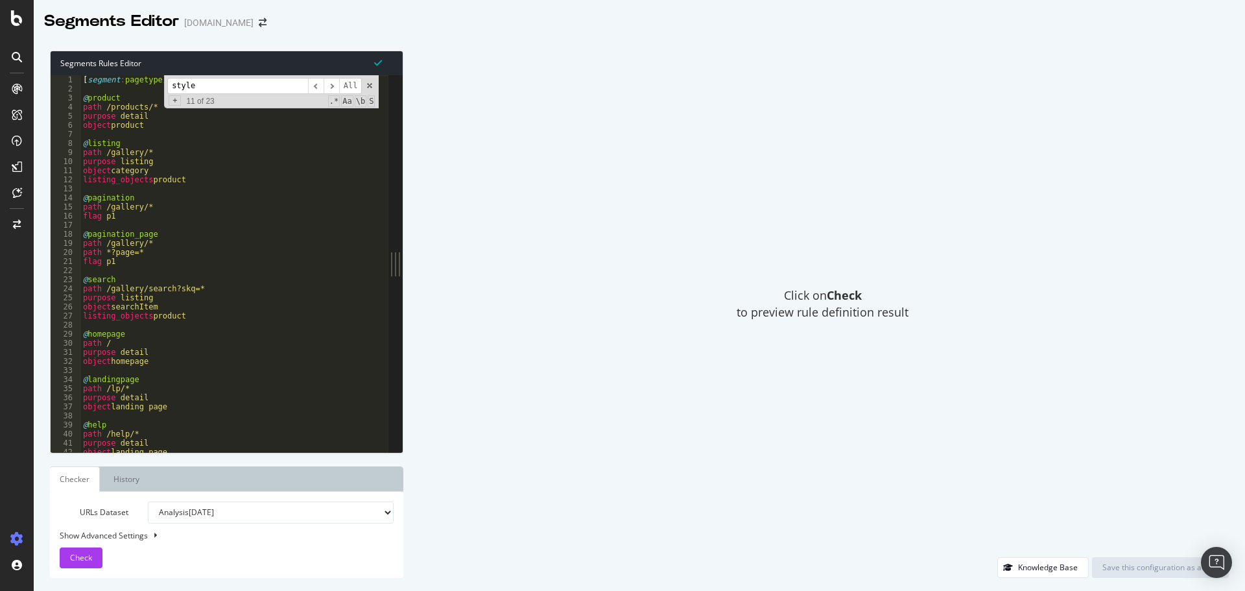
type textarea "[segment:pagetype]"
drag, startPoint x: 81, startPoint y: 79, endPoint x: 164, endPoint y: 80, distance: 83.0
click at [164, 80] on div "[ segment : pagetype ] @ product path /products/* purpose detail object product…" at bounding box center [444, 267] width 728 height 385
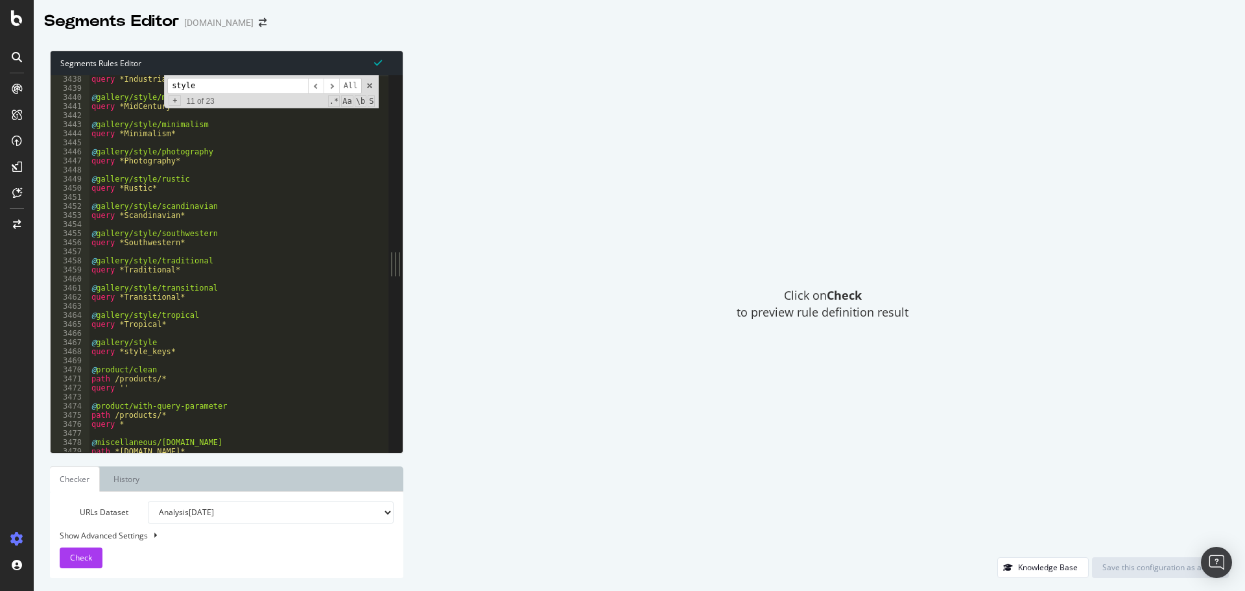
scroll to position [16768, 0]
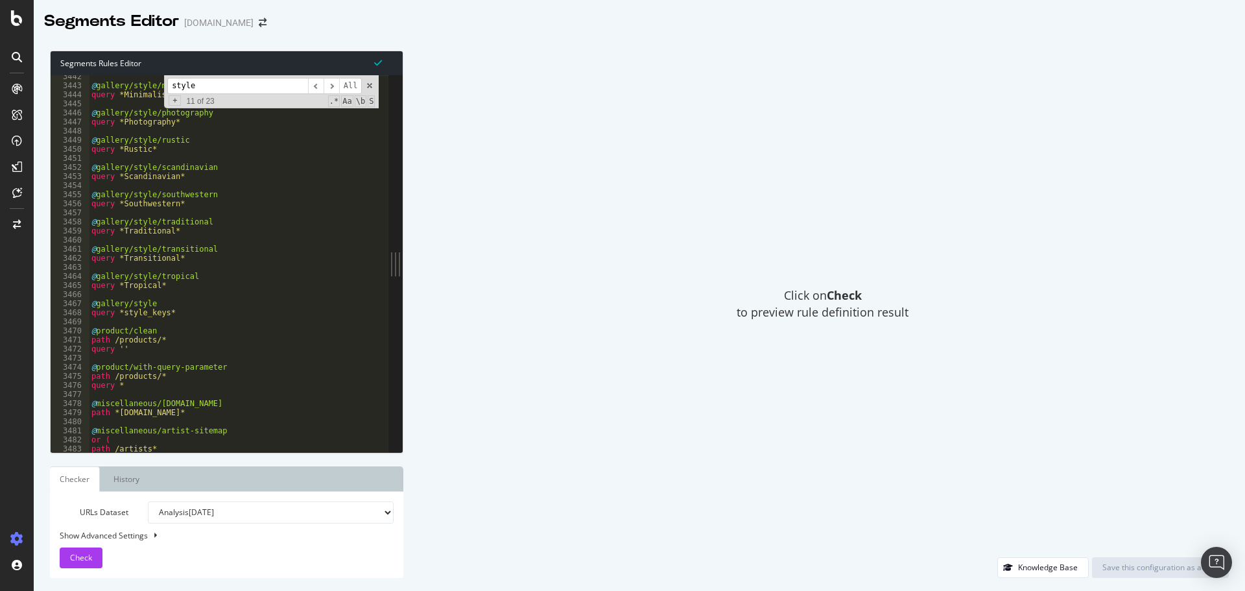
click at [341, 517] on select "Analysis [DATE] Analysis [DATE] Analysis [DATE] Analysis [DATE] Analysis [DATE]…" at bounding box center [271, 512] width 246 height 22
click at [148, 501] on select "Analysis [DATE] Analysis [DATE] Analysis [DATE] Analysis [DATE] Analysis [DATE]…" at bounding box center [271, 512] width 246 height 22
click at [370, 520] on select "Analysis [DATE] Analysis [DATE] Analysis [DATE] Analysis [DATE] Analysis [DATE]…" at bounding box center [271, 512] width 246 height 22
select select "analysis:20250813"
click at [148, 501] on select "Analysis [DATE] Analysis [DATE] Analysis [DATE] Analysis [DATE] Analysis [DATE]…" at bounding box center [271, 512] width 246 height 22
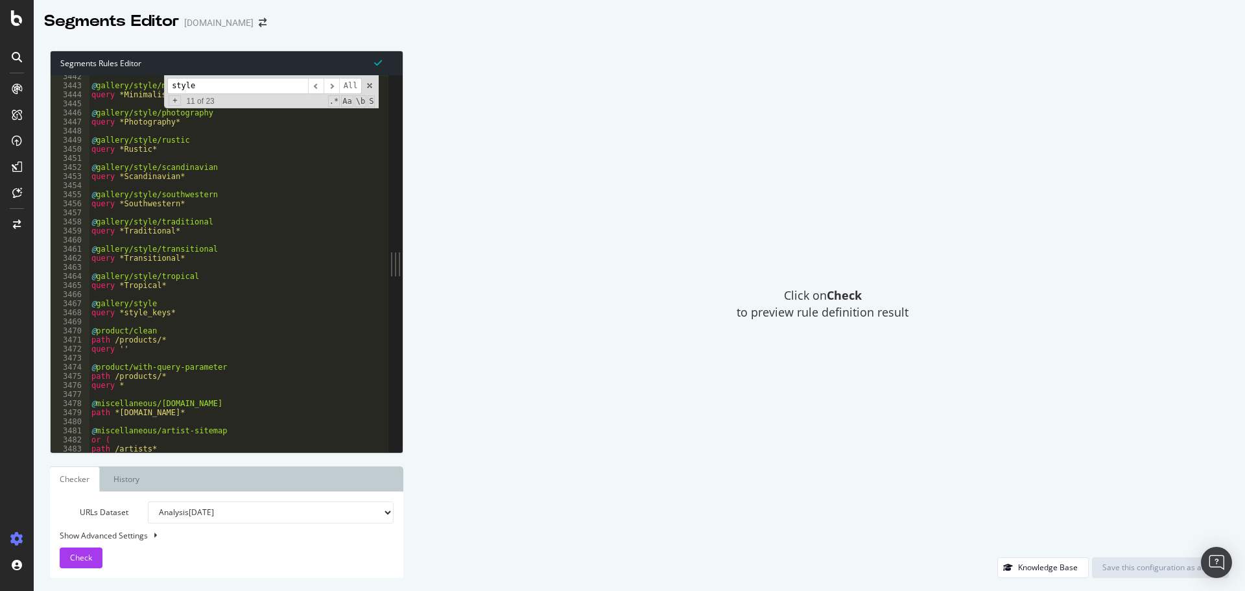
click at [225, 512] on select "Analysis [DATE] Analysis [DATE] Analysis [DATE] Analysis [DATE] Analysis [DATE]…" at bounding box center [271, 512] width 246 height 22
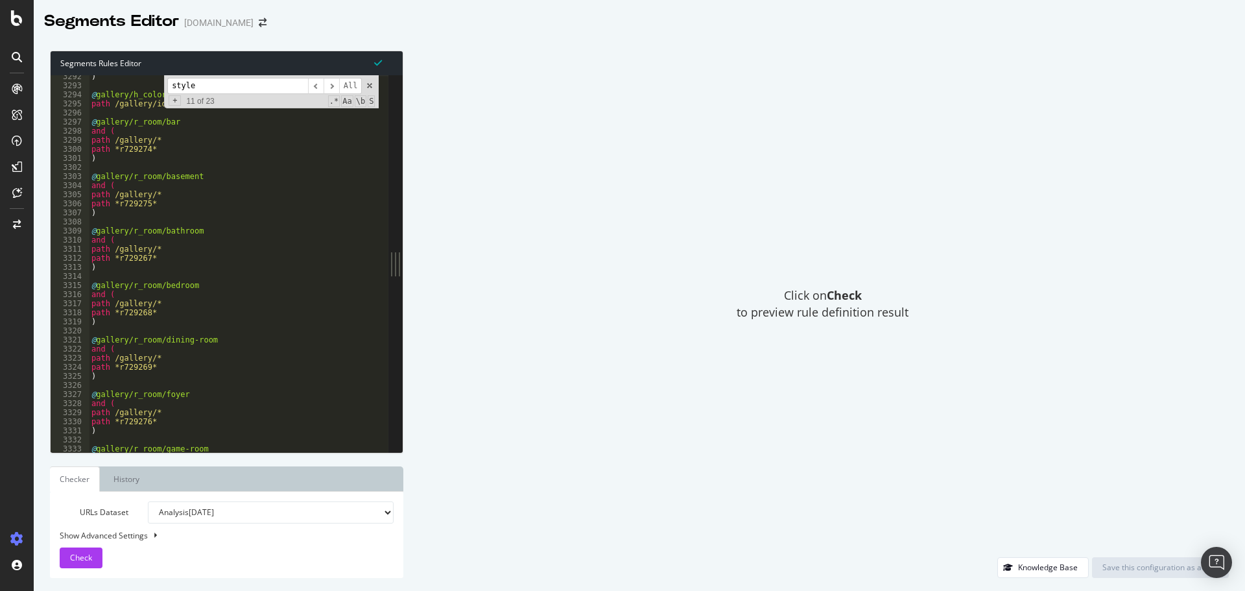
scroll to position [15849, 0]
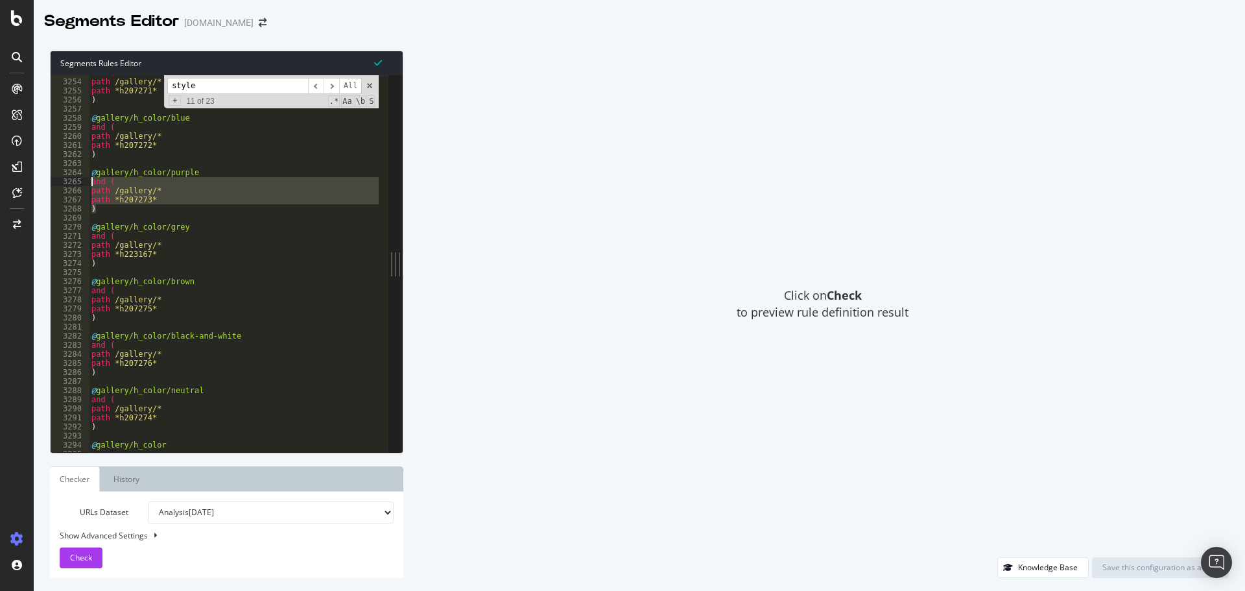
drag, startPoint x: 110, startPoint y: 208, endPoint x: 86, endPoint y: 181, distance: 35.9
click at [86, 181] on div ") 3253 3254 3255 3256 3257 3258 3259 3260 3261 3262 3263 3264 3265 3266 3267 32…" at bounding box center [220, 263] width 338 height 377
click at [92, 189] on div "and ( path /gallery/* path *h207271* ) @ gallery/h_color/blue and ( path /galle…" at bounding box center [234, 263] width 290 height 377
drag, startPoint x: 91, startPoint y: 181, endPoint x: 113, endPoint y: 180, distance: 21.4
click at [113, 180] on div "and ( path /gallery/* path *h207271* ) @ gallery/h_color/blue and ( path /galle…" at bounding box center [453, 260] width 728 height 385
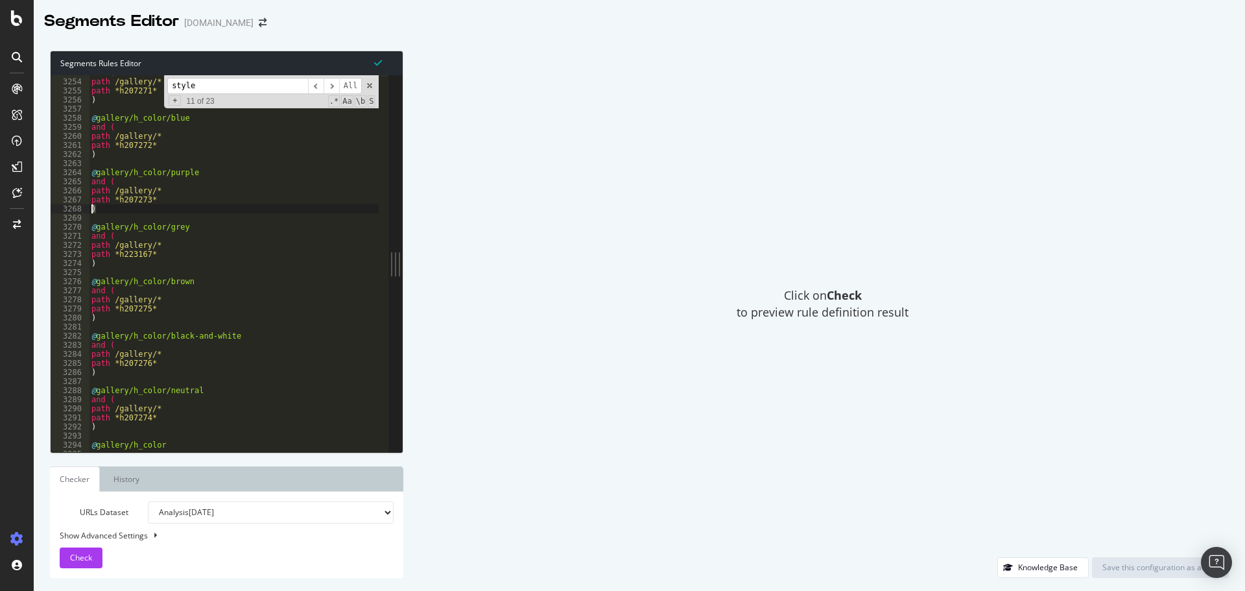
drag, startPoint x: 97, startPoint y: 212, endPoint x: 87, endPoint y: 208, distance: 11.1
click at [87, 208] on div "and ( 3253 3254 3255 3256 3257 3258 3259 3260 3261 3262 3263 3264 3265 3266 326…" at bounding box center [220, 263] width 338 height 377
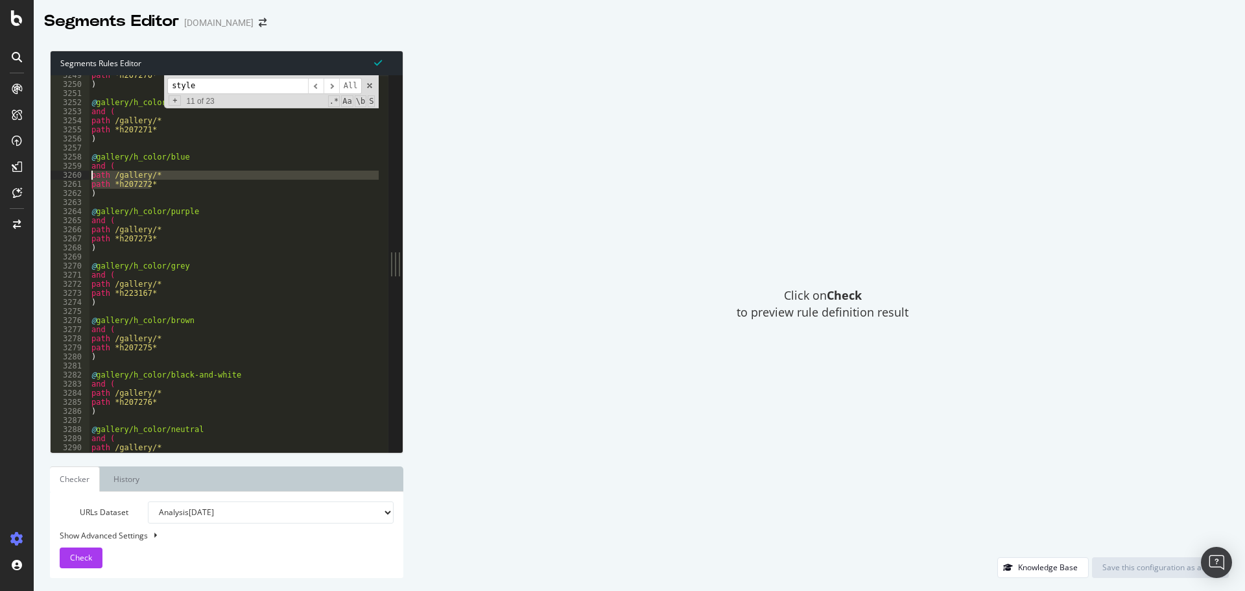
drag, startPoint x: 166, startPoint y: 184, endPoint x: 92, endPoint y: 175, distance: 74.5
click at [92, 175] on div "path *h207270* ) @ gallery/h_color/green and ( path /gallery/* path *h207271* )…" at bounding box center [453, 263] width 728 height 385
click at [156, 173] on div "path *h207270* ) @ gallery/h_color/green and ( path /gallery/* path *h207271* )…" at bounding box center [234, 263] width 290 height 377
click at [152, 173] on div "path *h207270* ) @ gallery/h_color/green and ( path /gallery/* path *h207271* )…" at bounding box center [453, 263] width 728 height 385
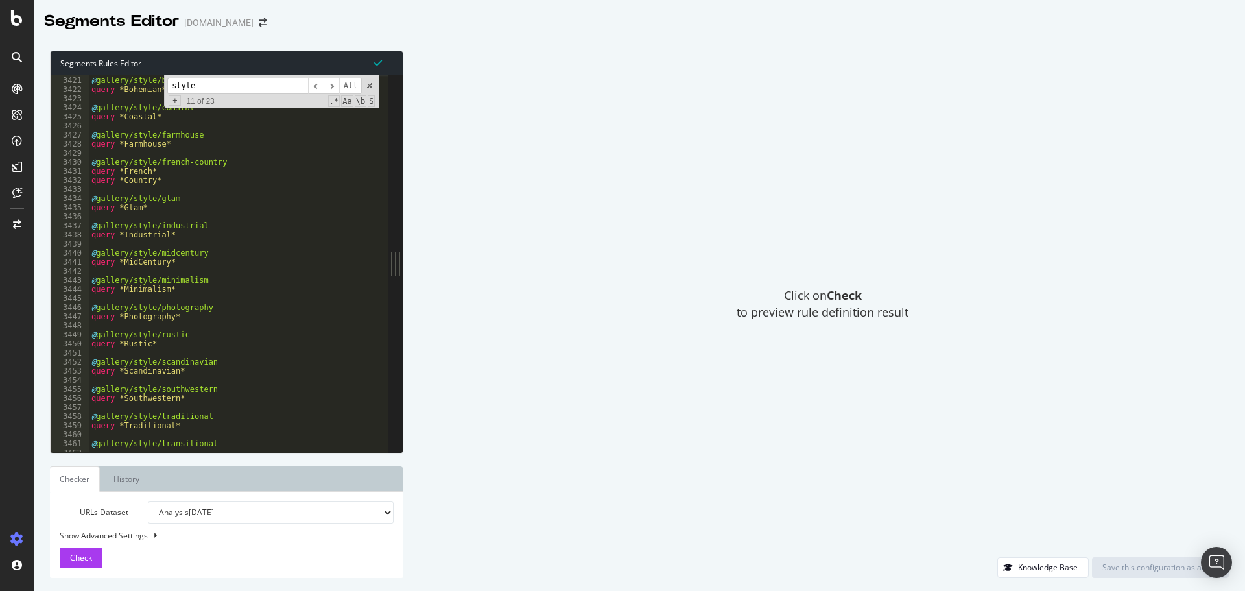
scroll to position [16663, 0]
drag, startPoint x: 113, startPoint y: 233, endPoint x: 207, endPoint y: 243, distance: 94.5
click at [207, 243] on div "@ gallery/style/bohemian query *Bohemian* @ gallery/style/coastal query *Coasta…" at bounding box center [453, 259] width 728 height 385
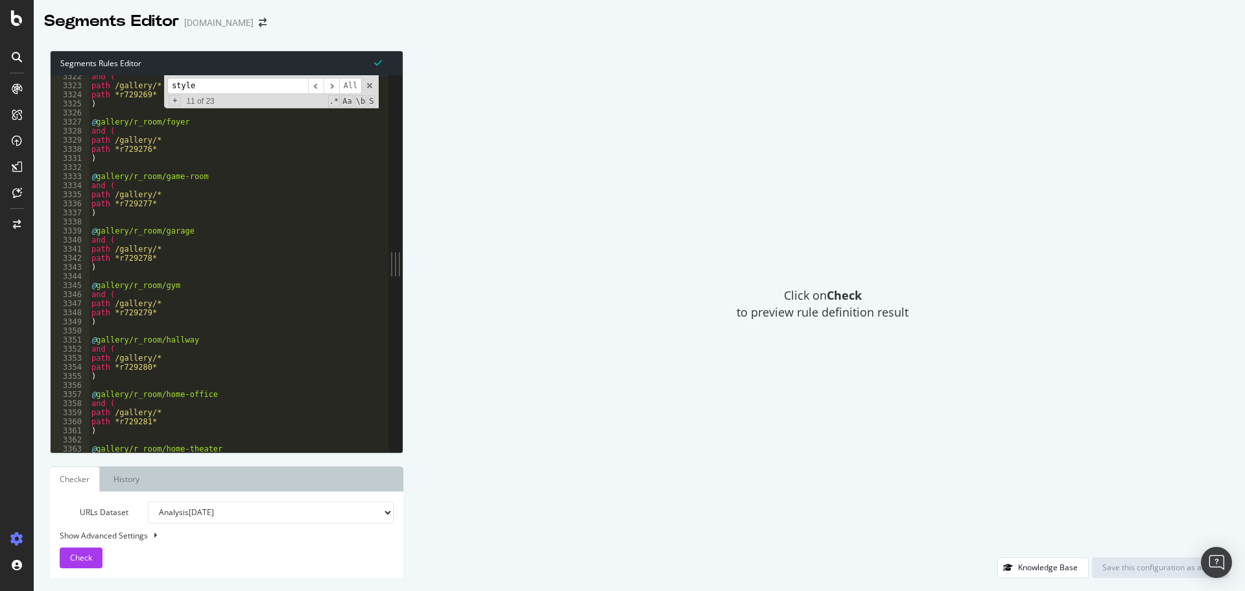
scroll to position [16183, 0]
click at [368, 86] on span at bounding box center [369, 85] width 9 height 9
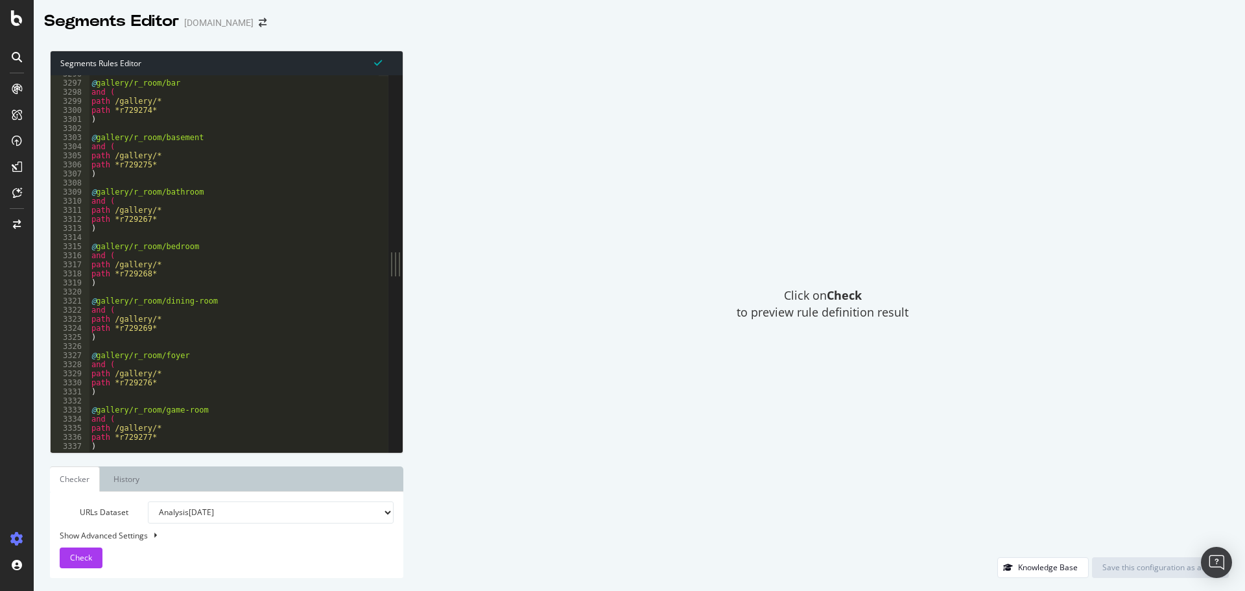
scroll to position [16016, 0]
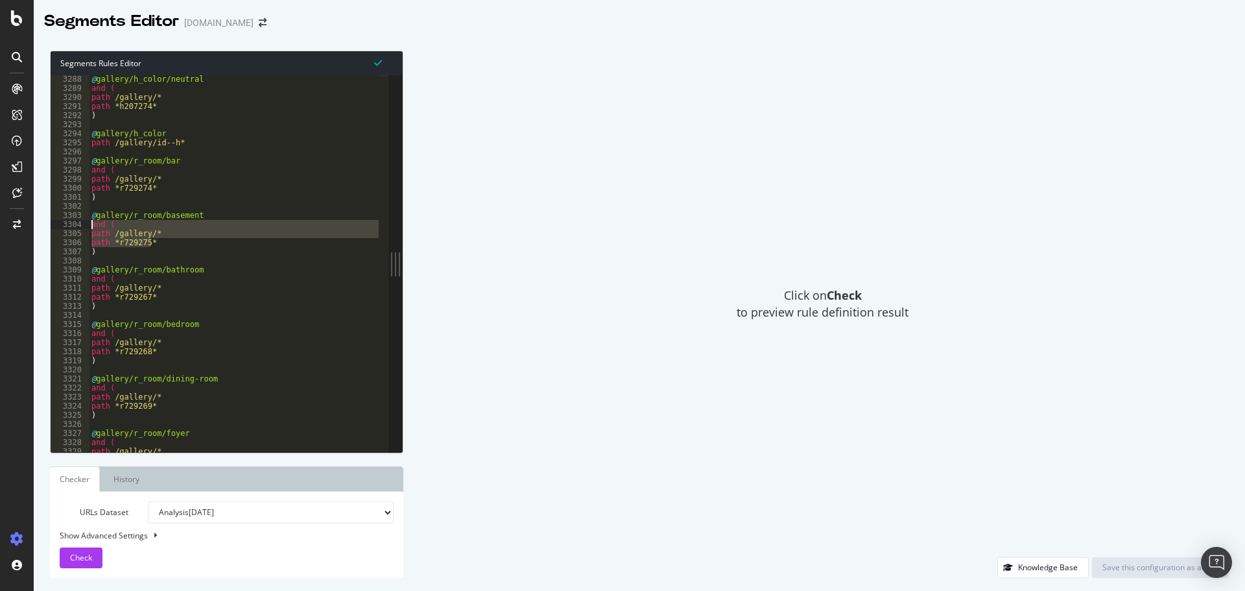
drag, startPoint x: 162, startPoint y: 242, endPoint x: 82, endPoint y: 228, distance: 80.4
click at [82, 228] on div "query *Industrial* 3288 3289 3290 3291 3292 3293 3294 3295 3296 3297 3298 3299 …" at bounding box center [220, 263] width 338 height 377
click at [135, 237] on div "@ gallery/h_color/neutral and ( path /gallery/* path *h207274* ) @ gallery/h_co…" at bounding box center [234, 263] width 290 height 377
type textarea "path /gallery/*"
